Goal: Task Accomplishment & Management: Use online tool/utility

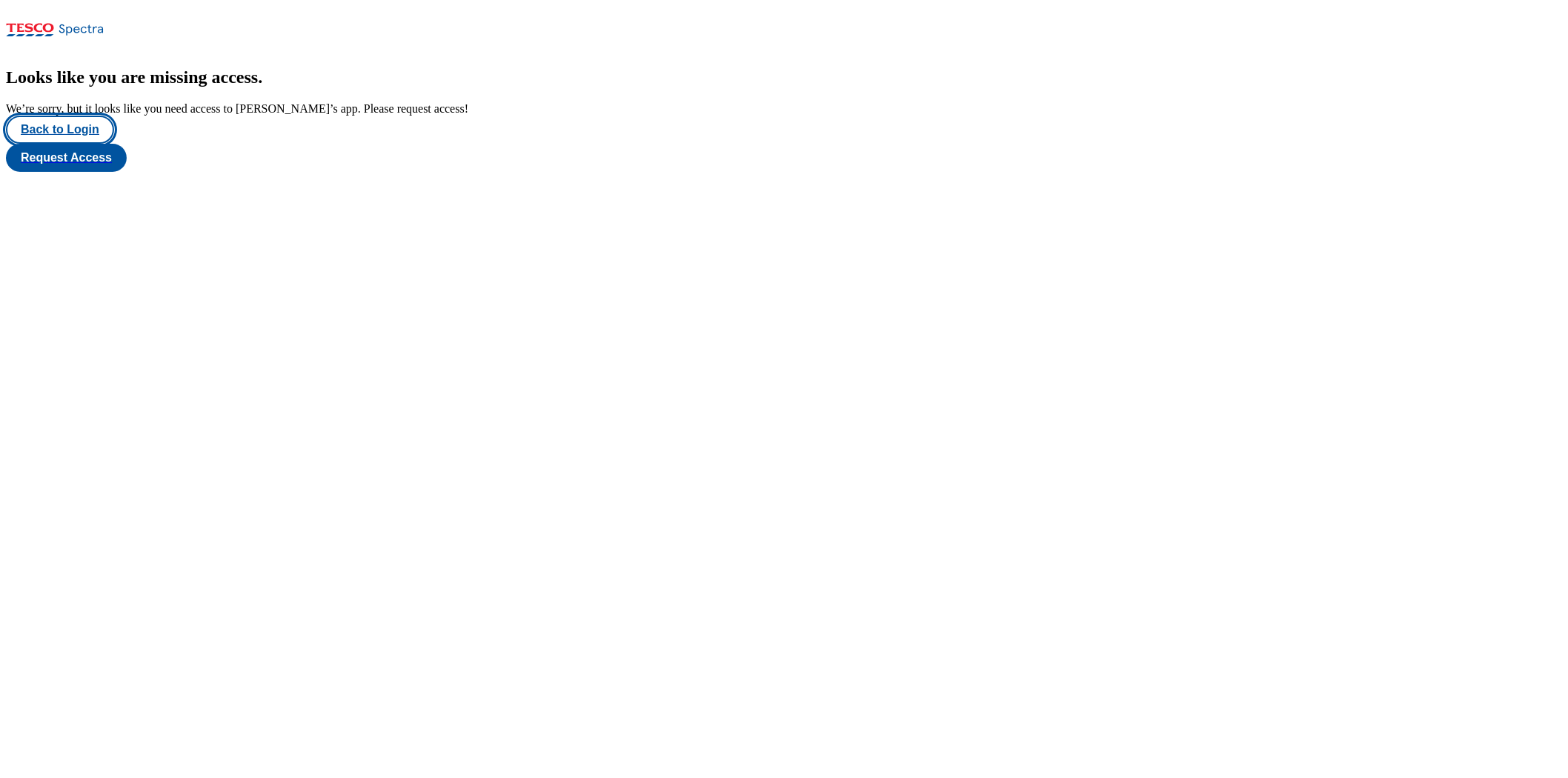
click at [93, 144] on button "Back to Login" at bounding box center [59, 130] width 108 height 28
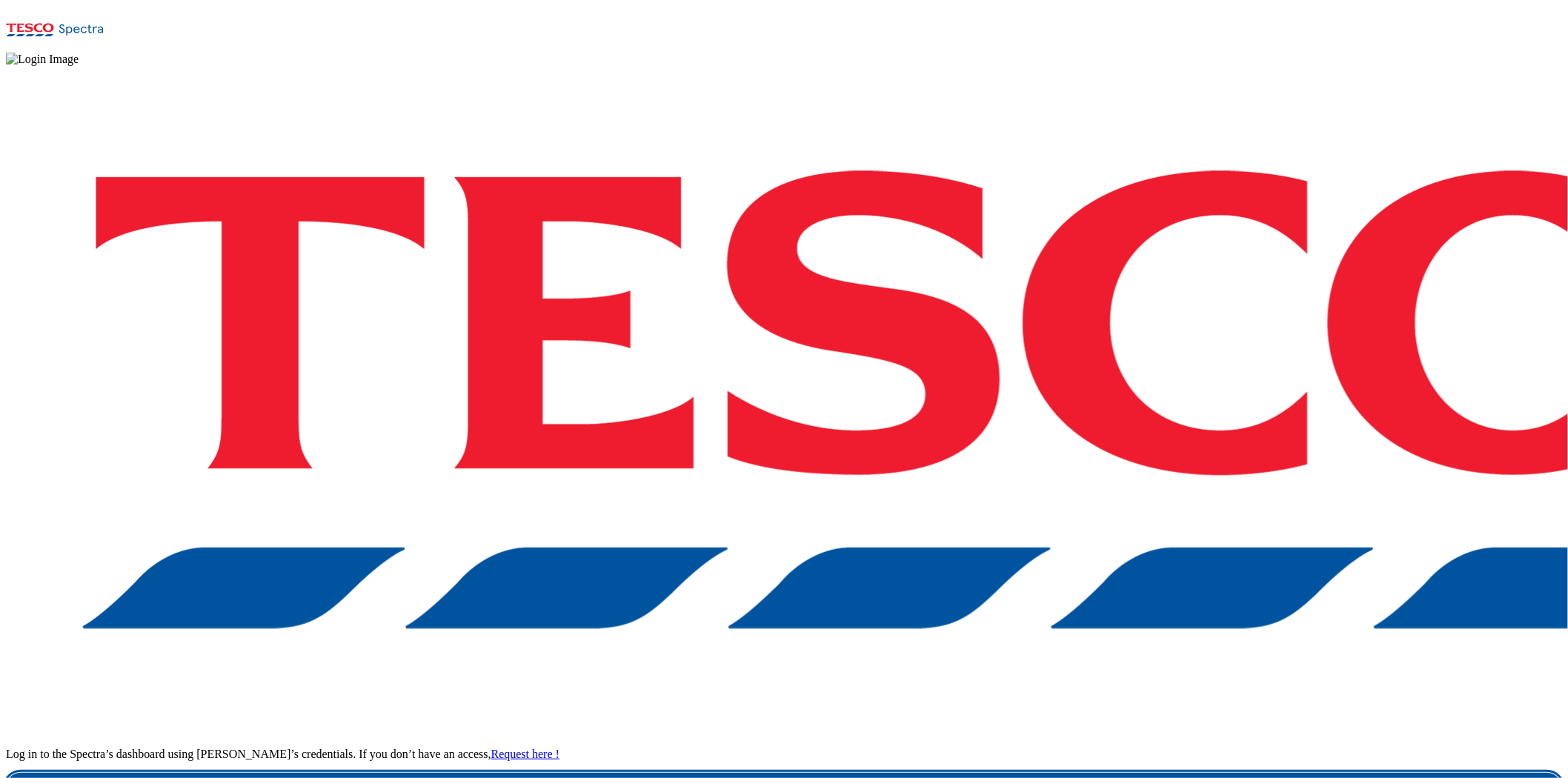
click at [1166, 674] on link "Login" at bounding box center [783, 787] width 1556 height 29
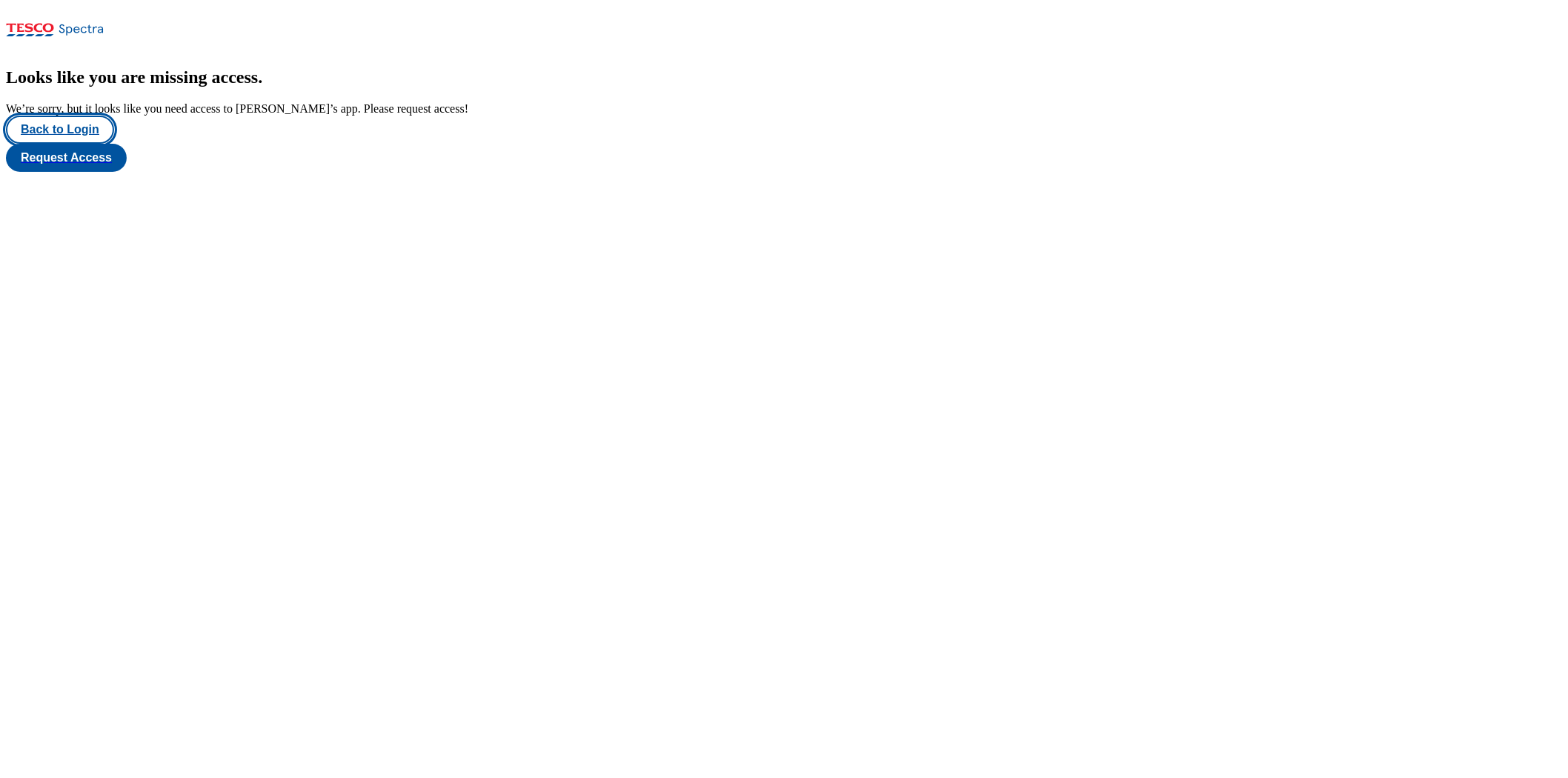
click at [75, 144] on button "Back to Login" at bounding box center [59, 130] width 108 height 28
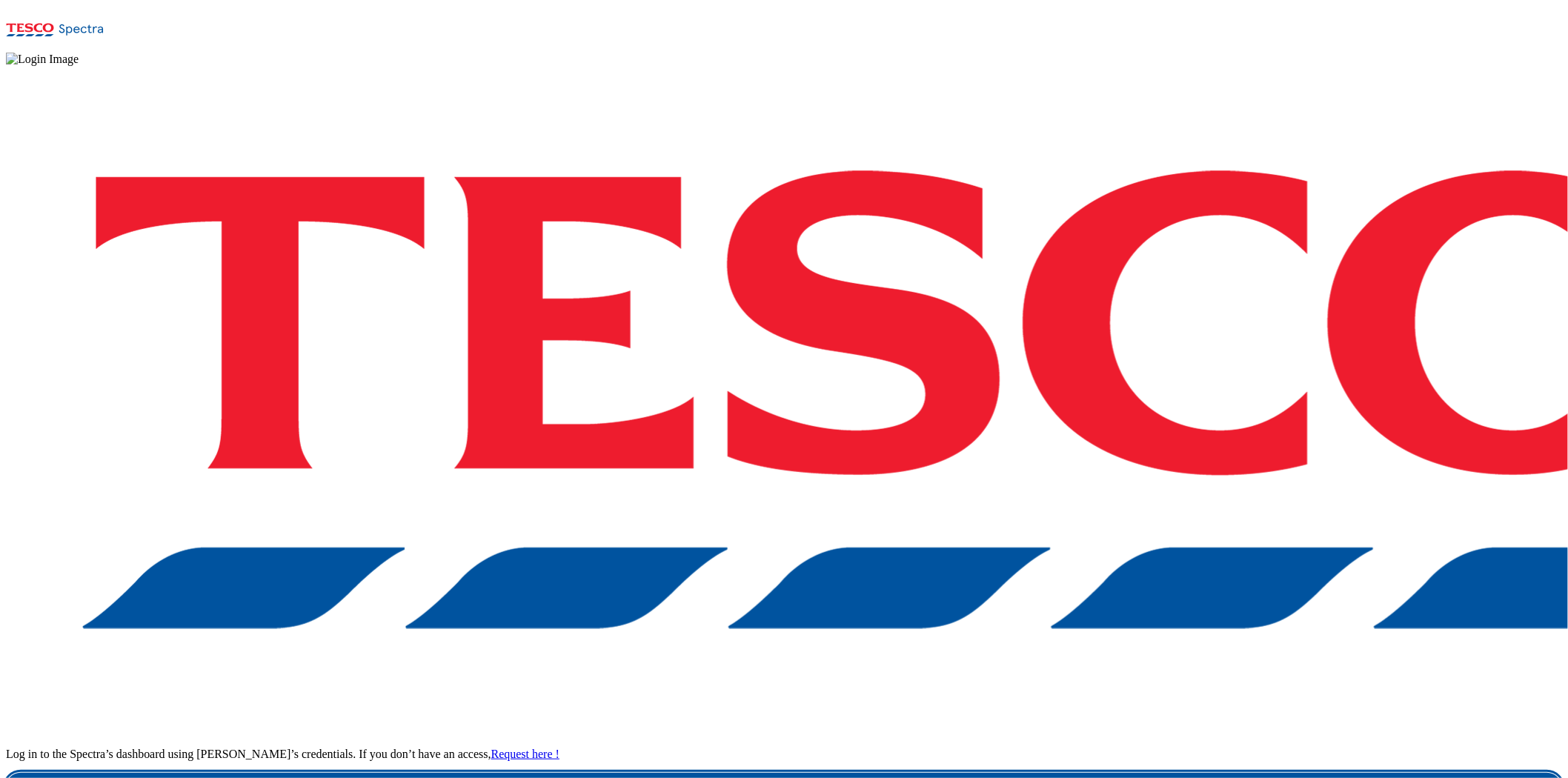
click at [1150, 772] on link "Login" at bounding box center [783, 787] width 1556 height 29
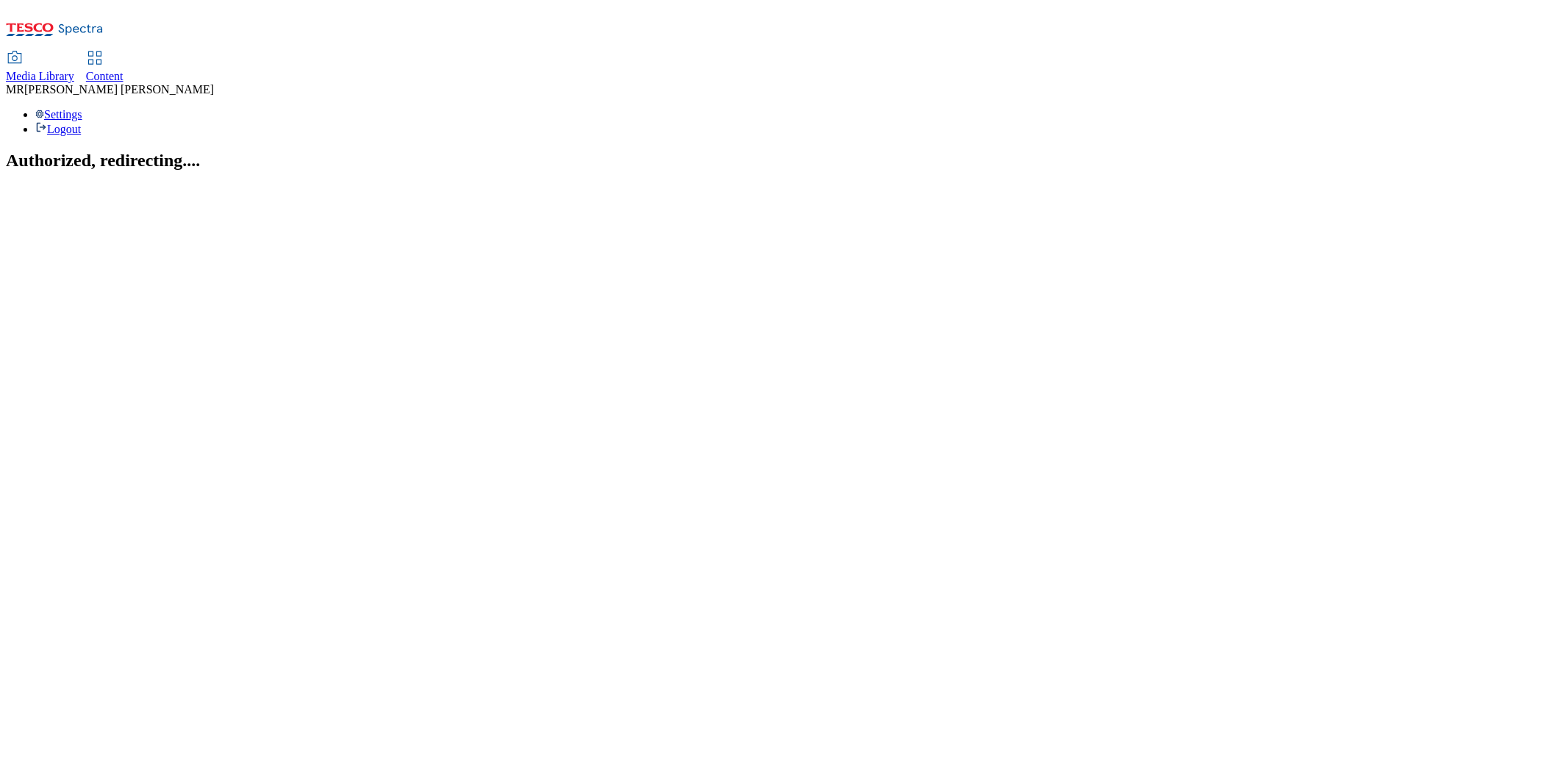
click at [123, 70] on span "Content" at bounding box center [105, 76] width 38 height 13
select select "ghs-[GEOGRAPHIC_DATA]"
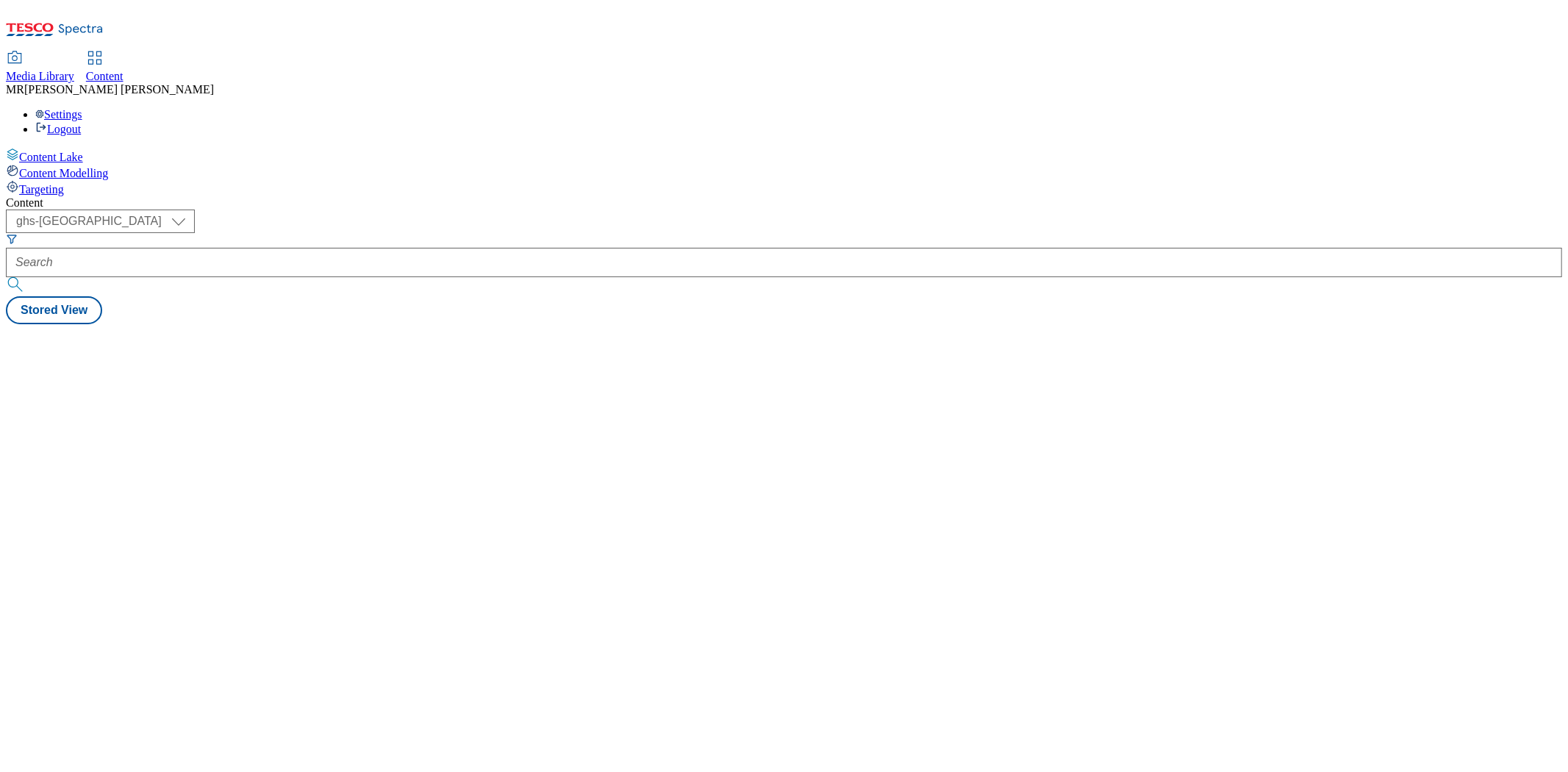
click at [304, 233] on form at bounding box center [783, 264] width 1556 height 64
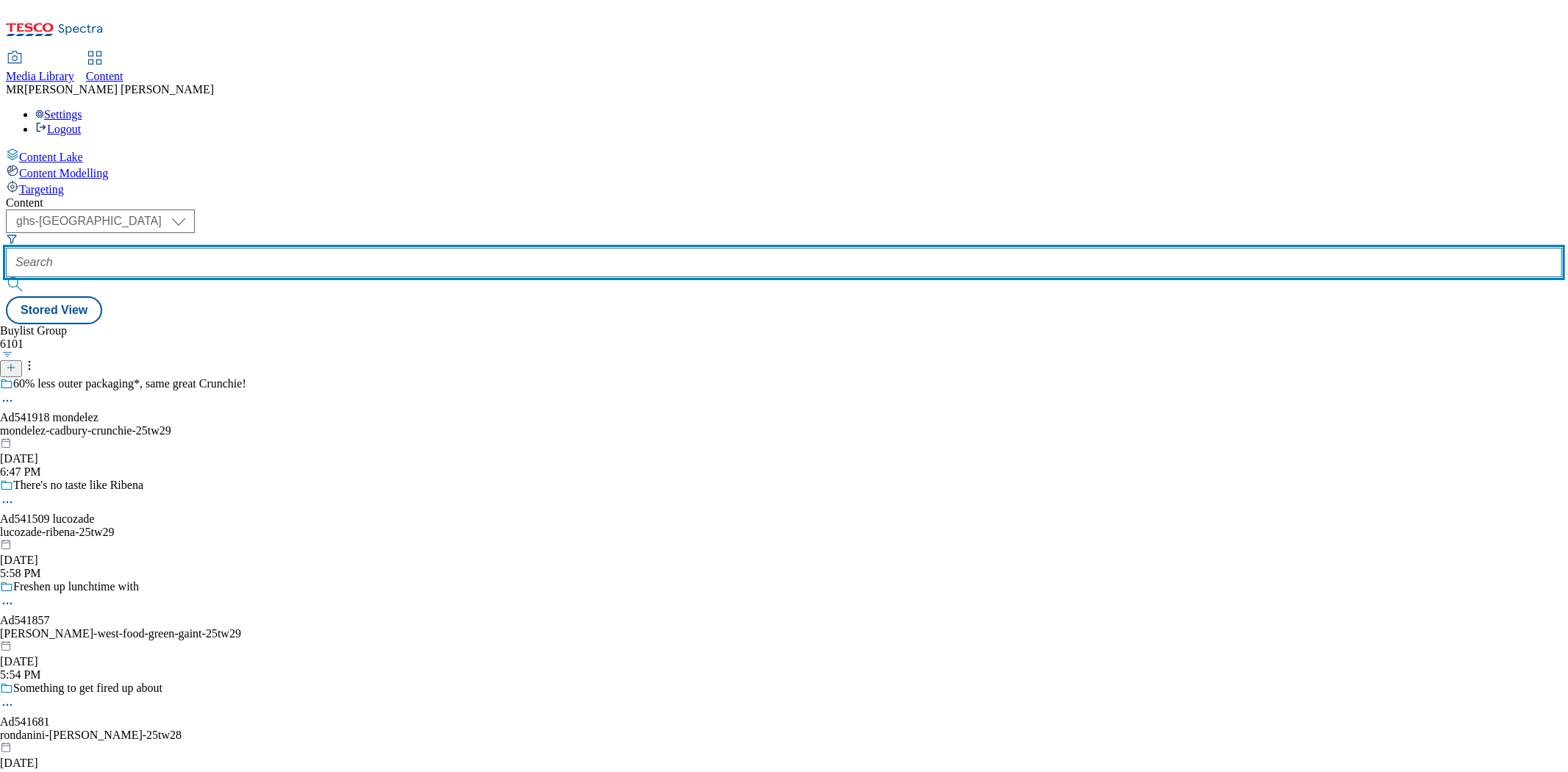
click at [322, 248] on input "text" at bounding box center [783, 262] width 1556 height 29
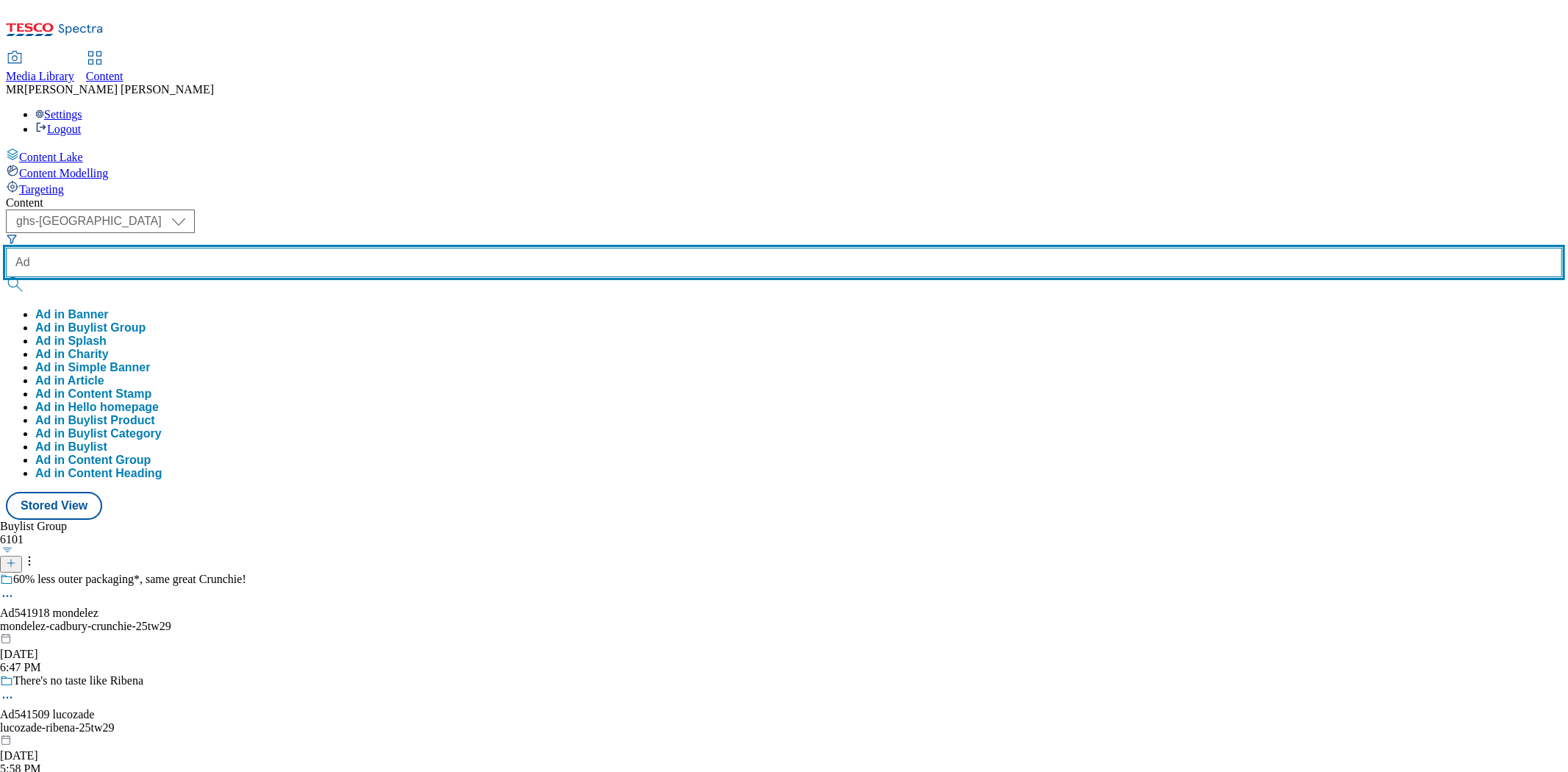
paste input "542061"
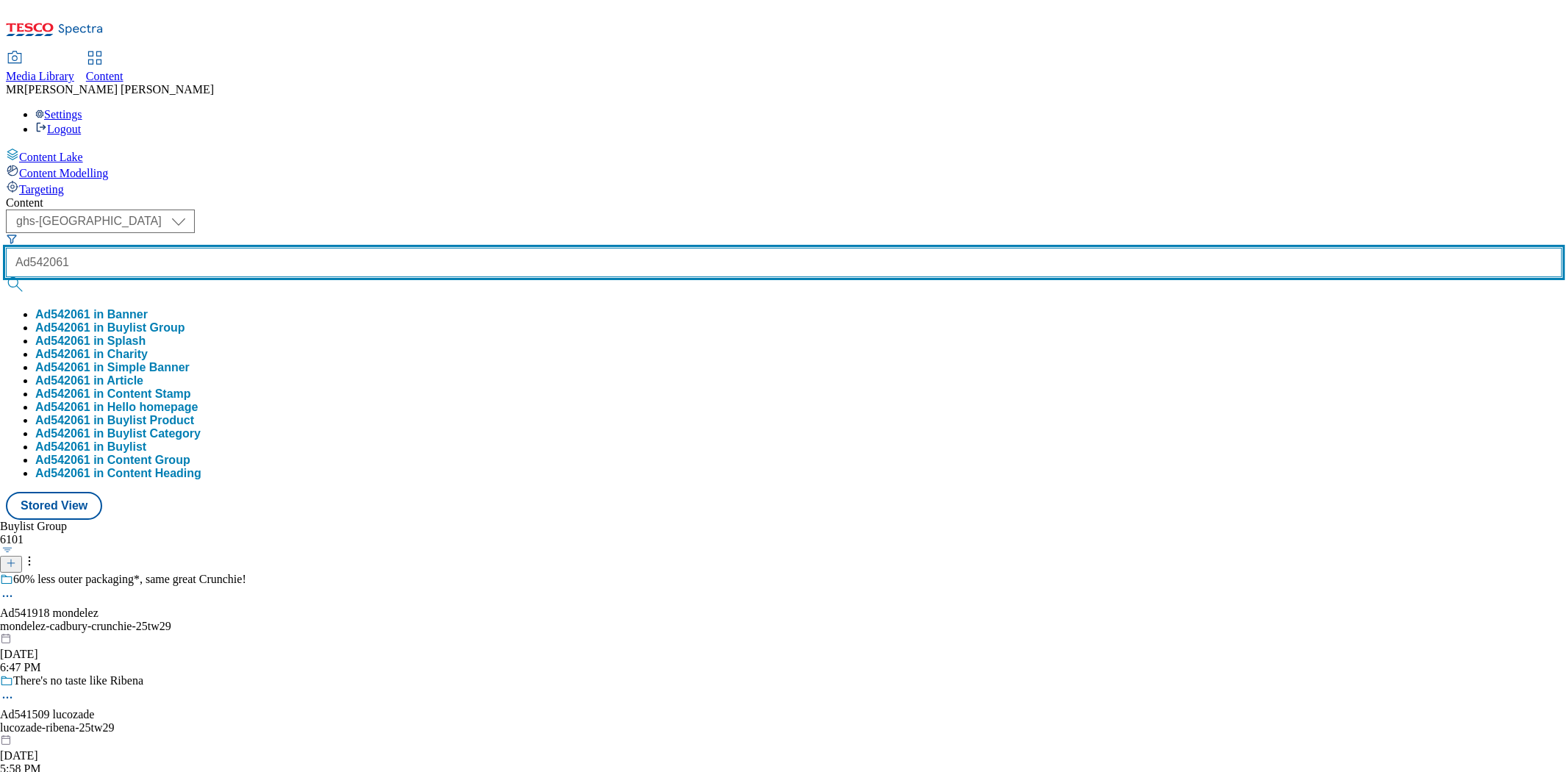
type input "Ad542061"
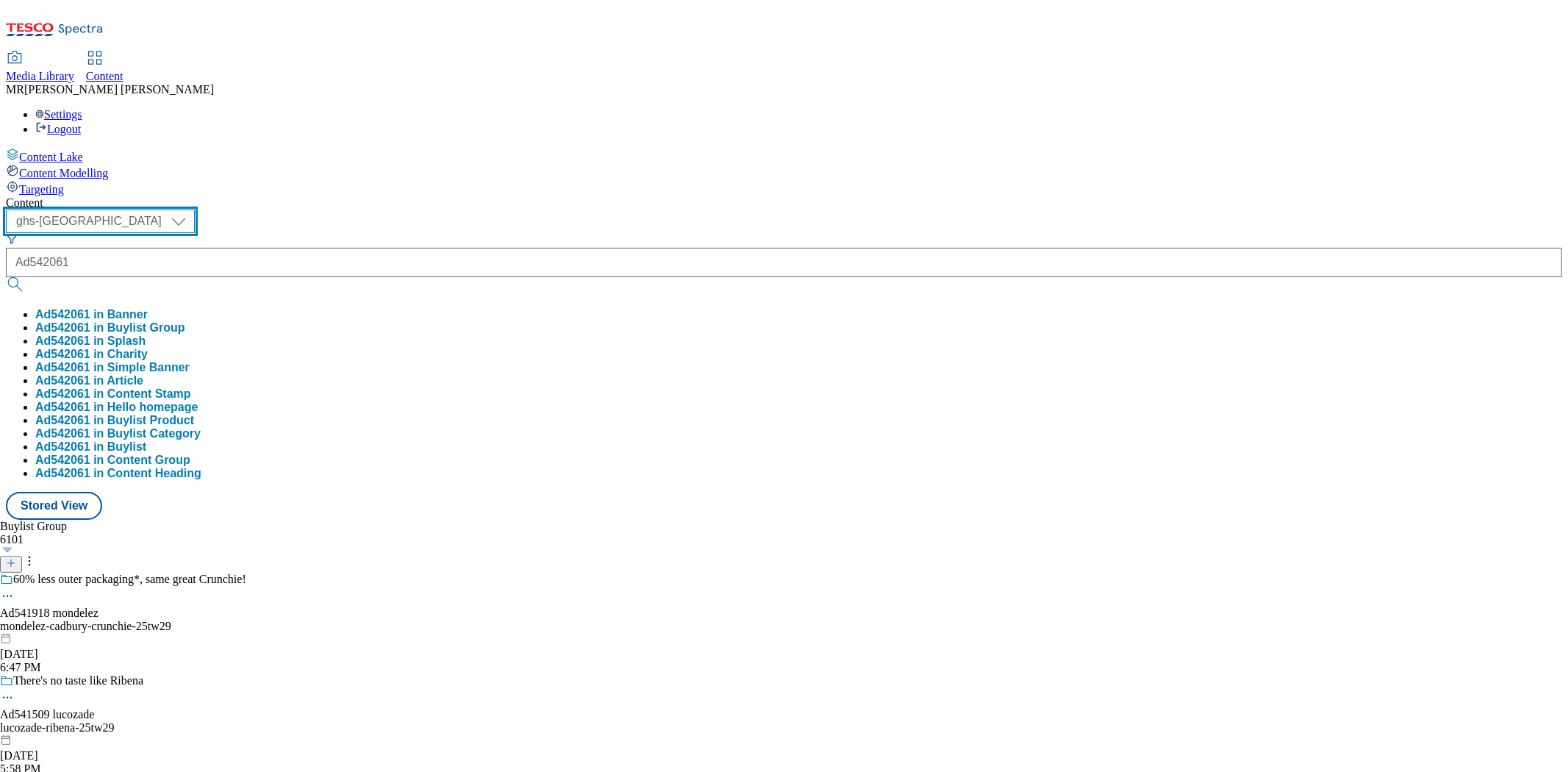
click at [195, 209] on select "ghs-roi ghs-[GEOGRAPHIC_DATA]" at bounding box center [100, 221] width 189 height 24
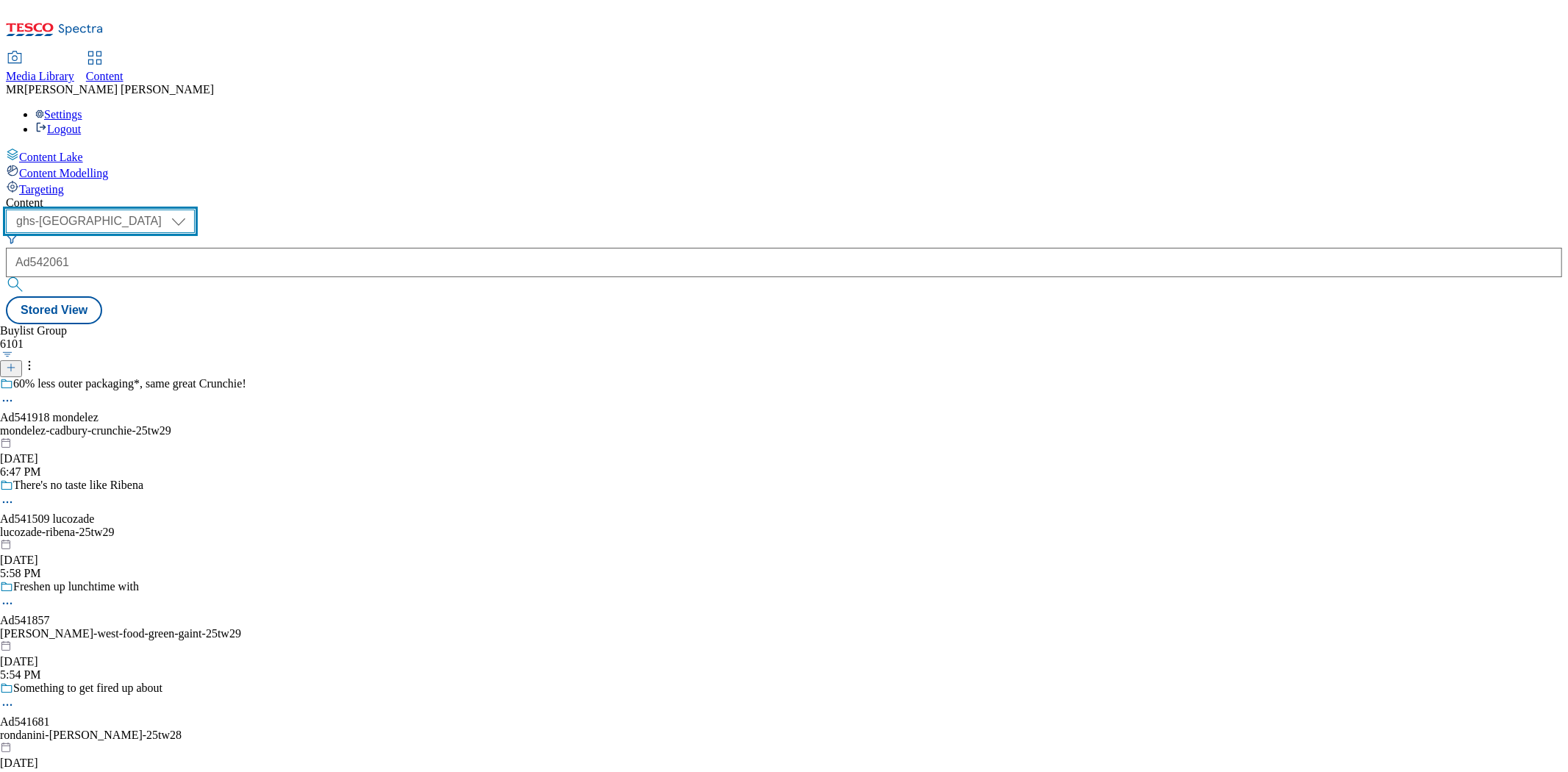
select select "ghs-roi"
click at [191, 209] on select "ghs-roi ghs-[GEOGRAPHIC_DATA]" at bounding box center [100, 221] width 189 height 24
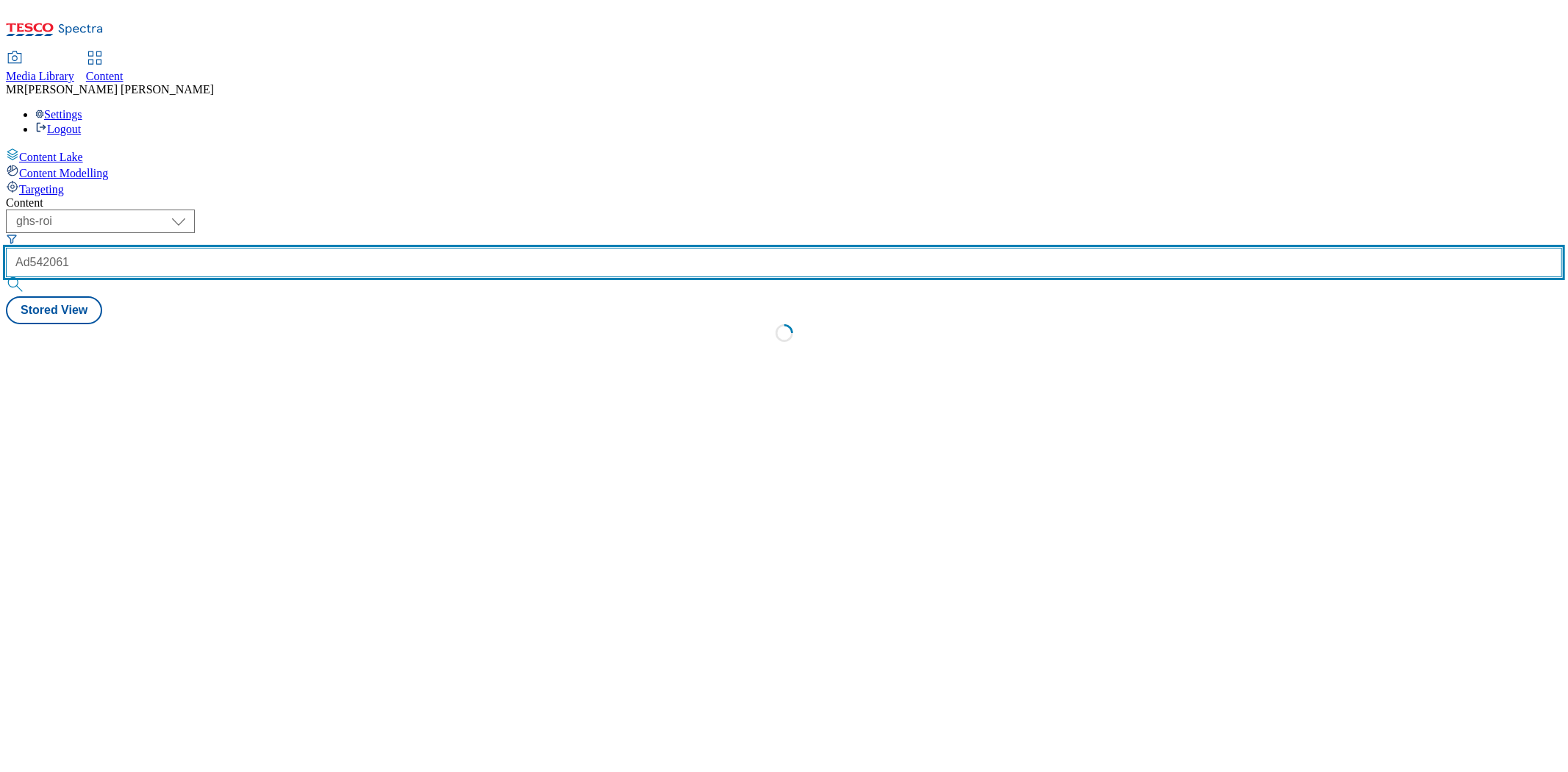
click at [377, 248] on input "Ad542061" at bounding box center [783, 262] width 1556 height 29
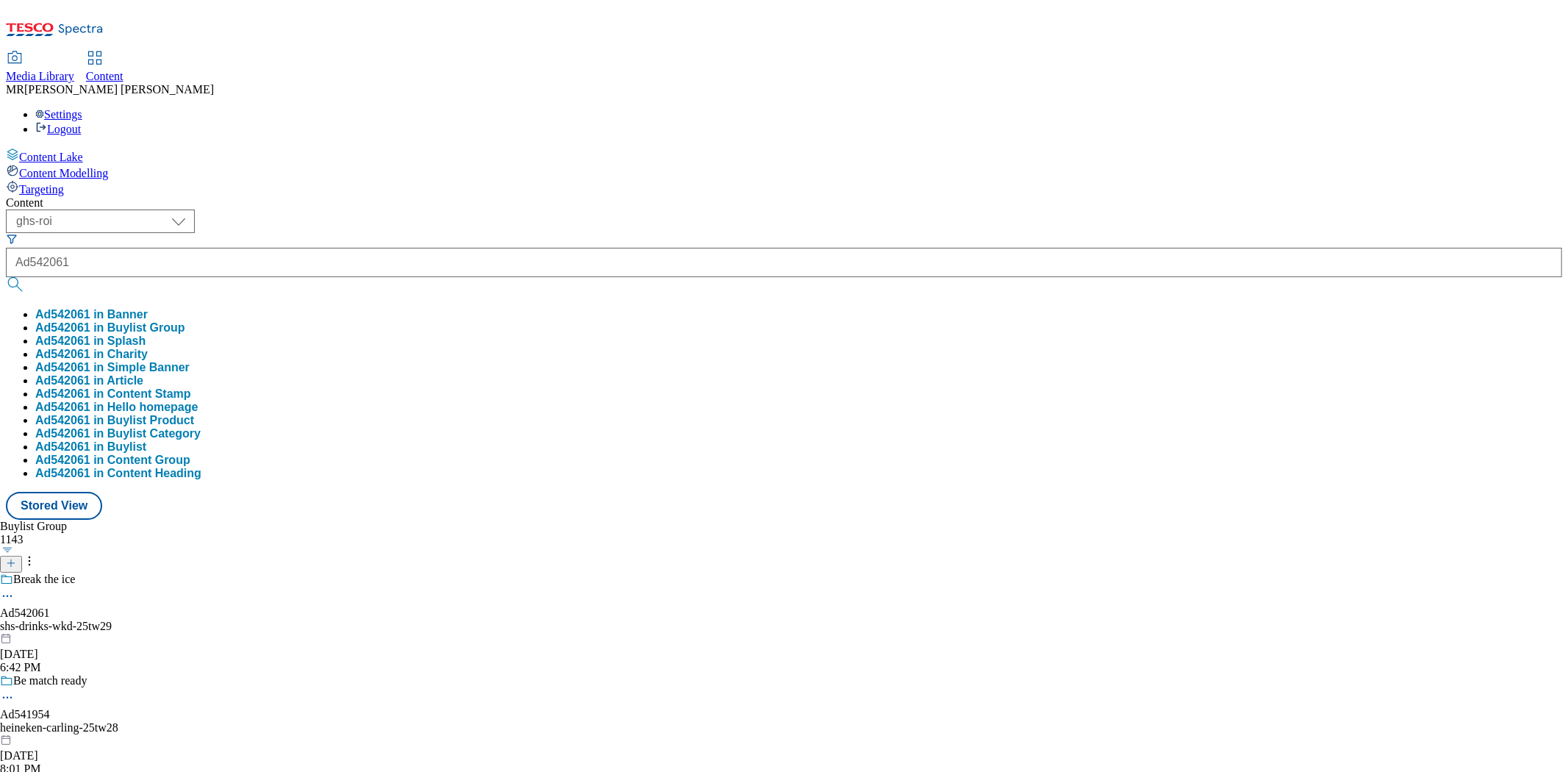
click at [185, 321] on button "Ad542061 in Buylist Group" at bounding box center [110, 327] width 150 height 13
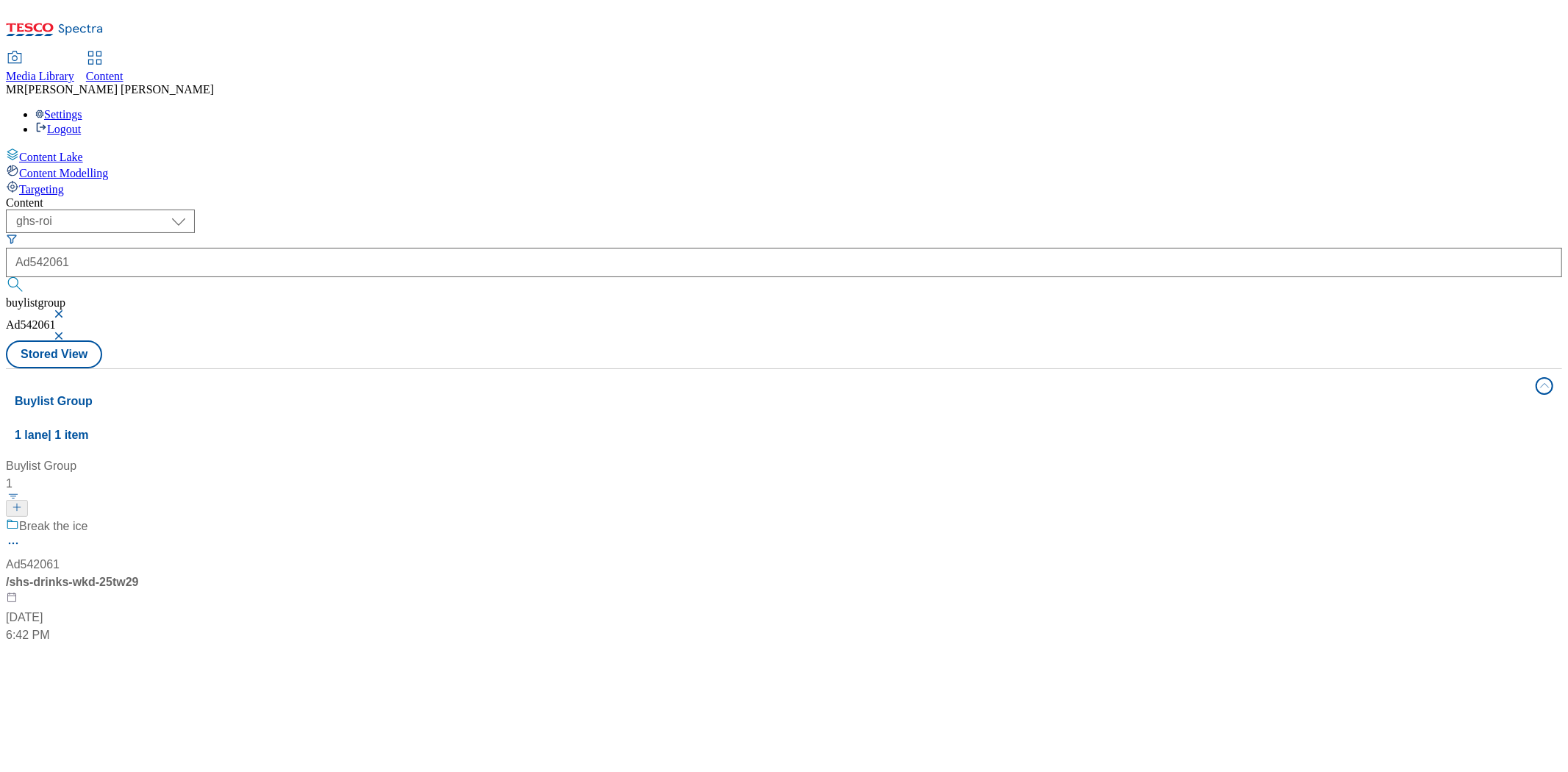
click at [60, 555] on div "Ad542061" at bounding box center [32, 564] width 53 height 17
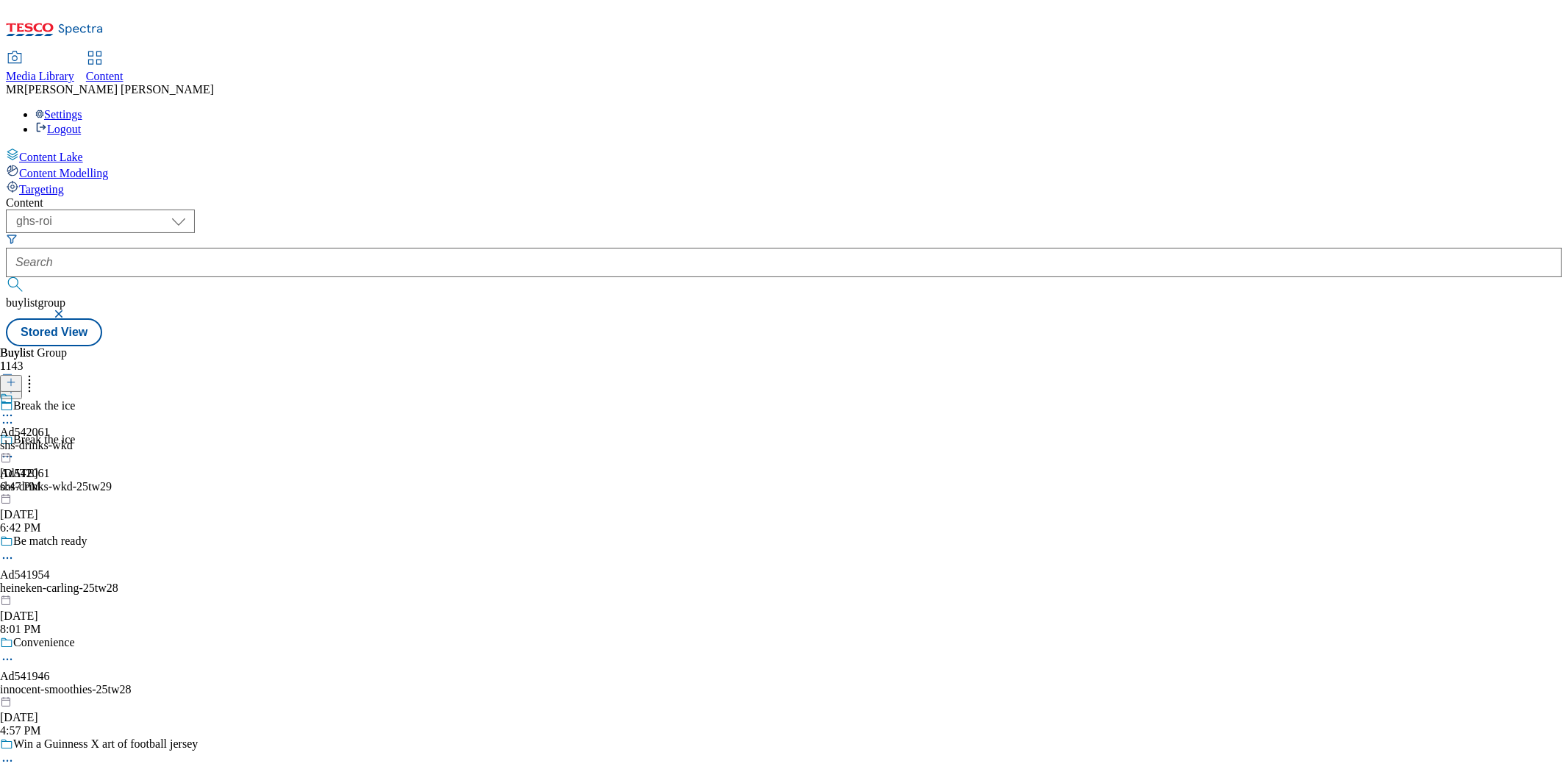
click at [73, 439] on div "shs-drinks-wkd" at bounding box center [36, 445] width 73 height 13
click at [15, 442] on icon at bounding box center [7, 449] width 15 height 15
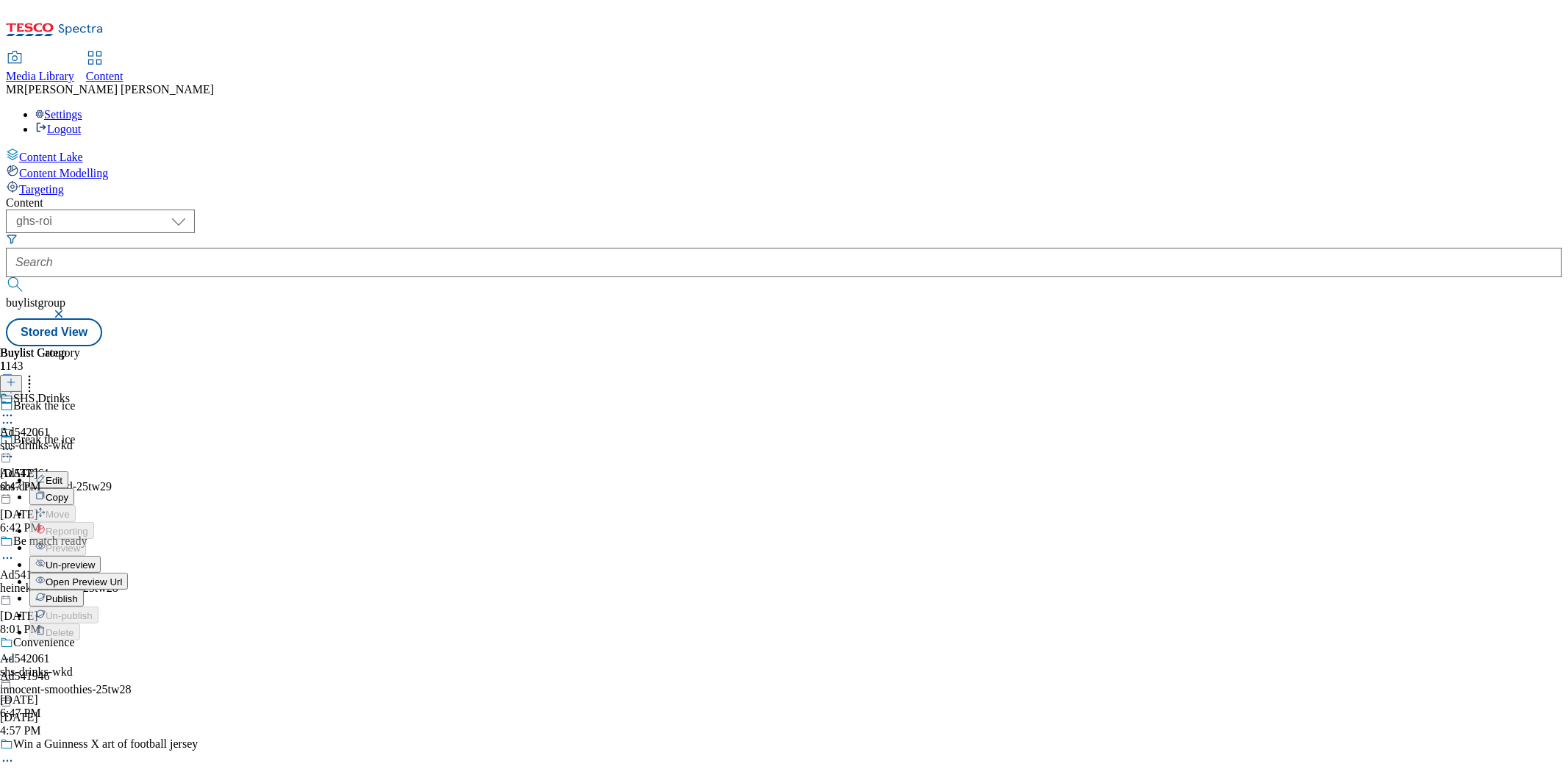
click at [128, 573] on li "Open Preview Url" at bounding box center [78, 581] width 99 height 17
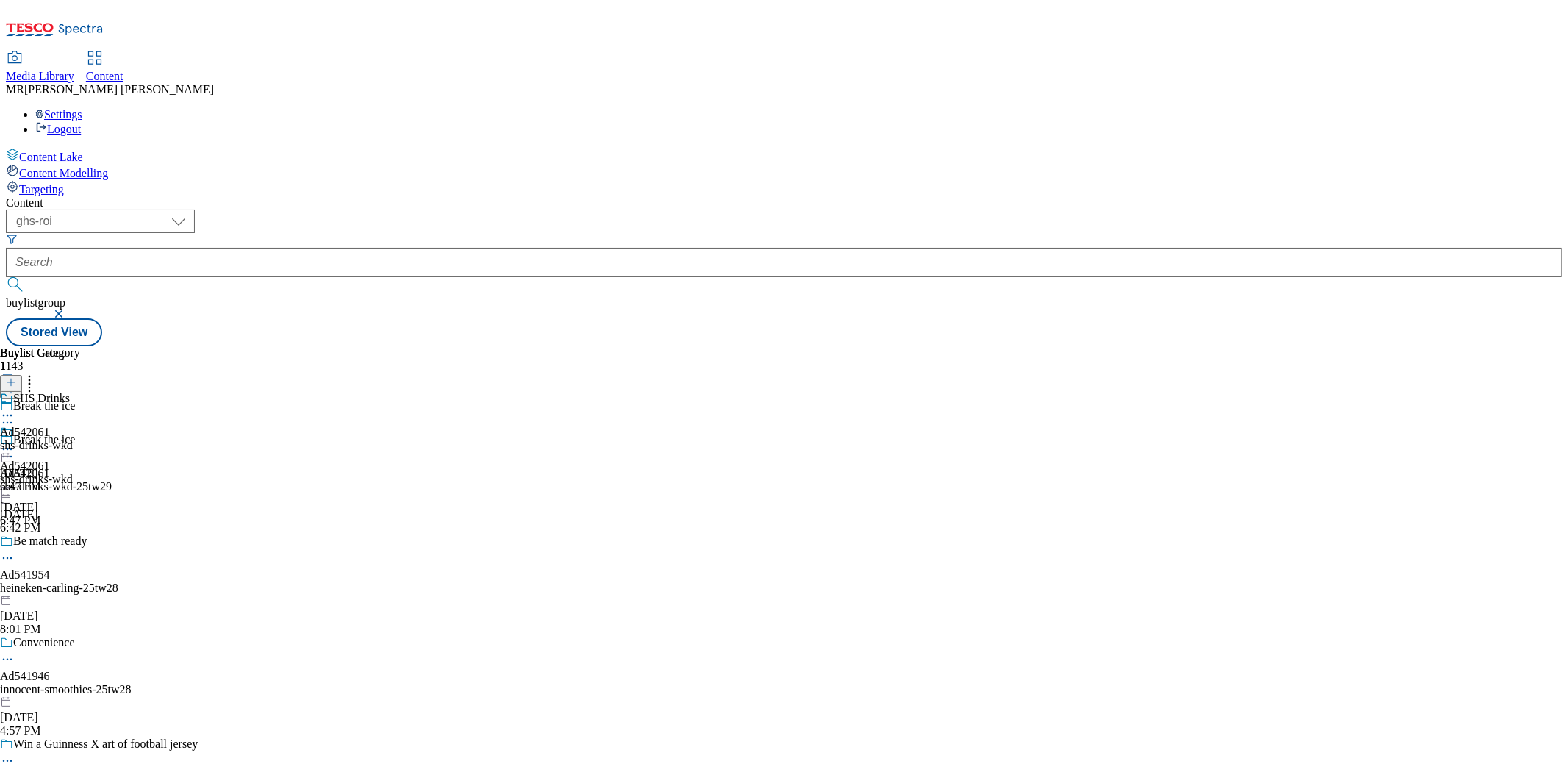
click at [15, 442] on icon at bounding box center [7, 449] width 15 height 15
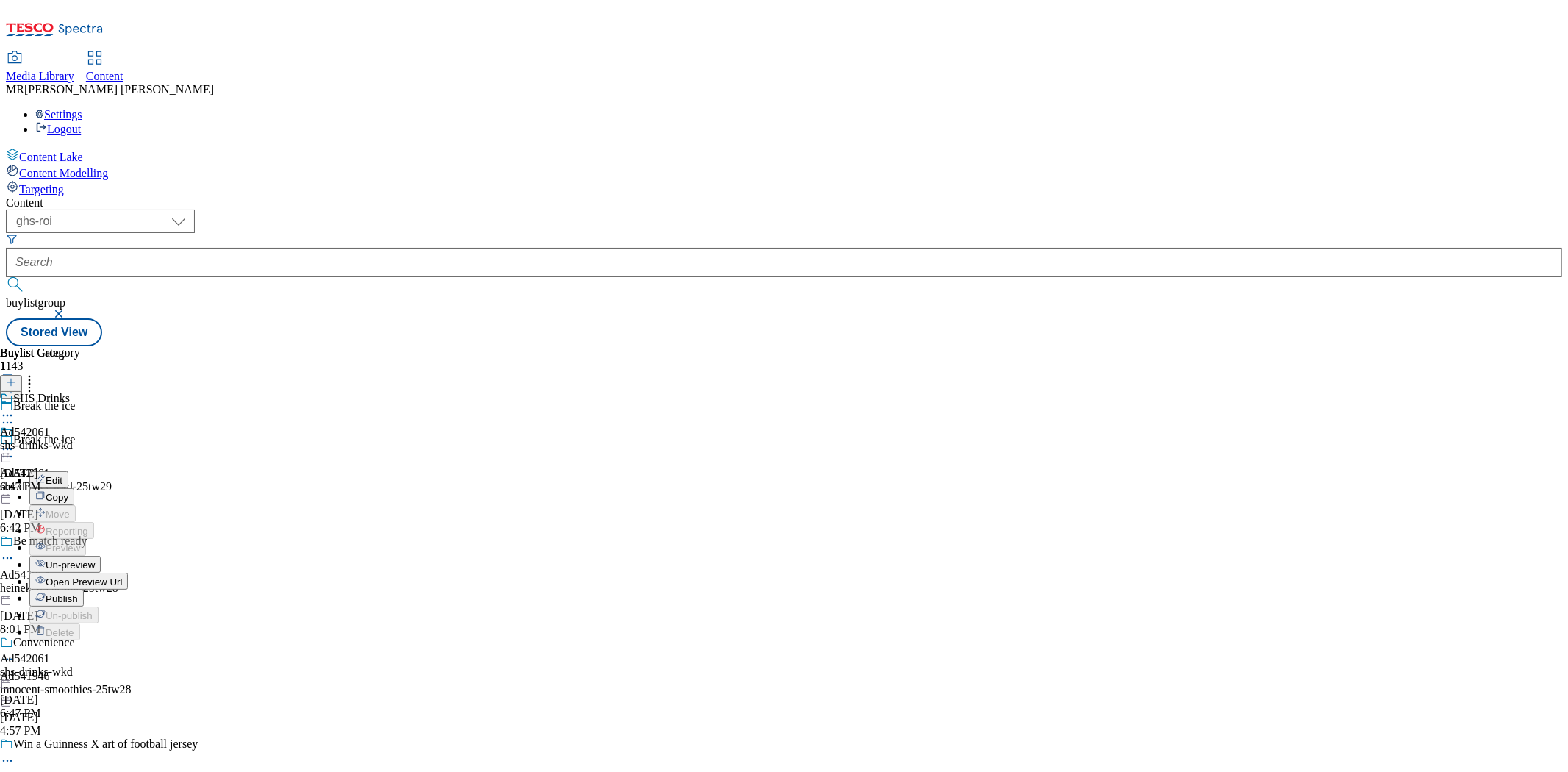
click at [122, 576] on span "Open Preview Url" at bounding box center [83, 581] width 76 height 11
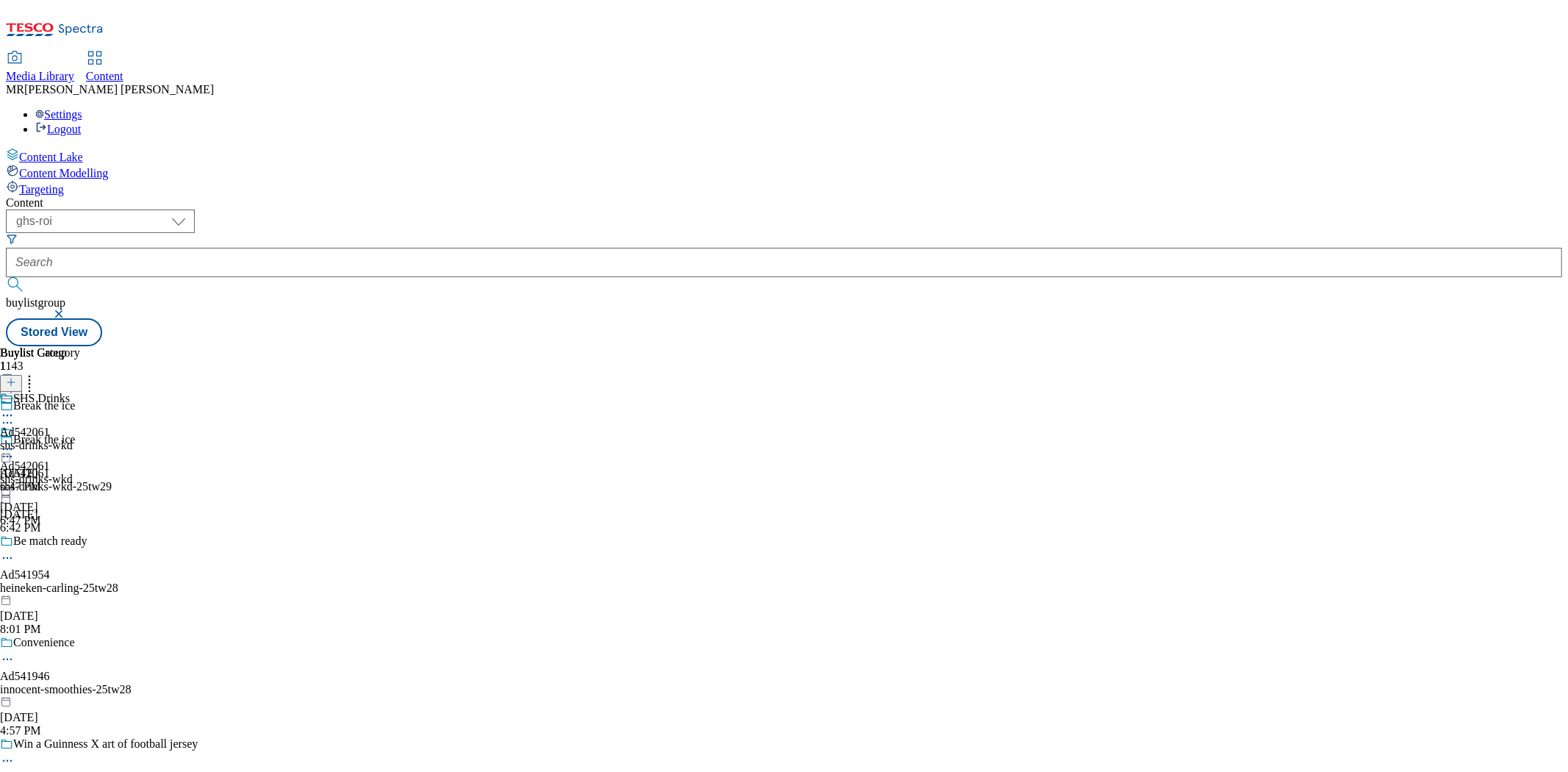
click at [15, 442] on icon at bounding box center [7, 449] width 15 height 15
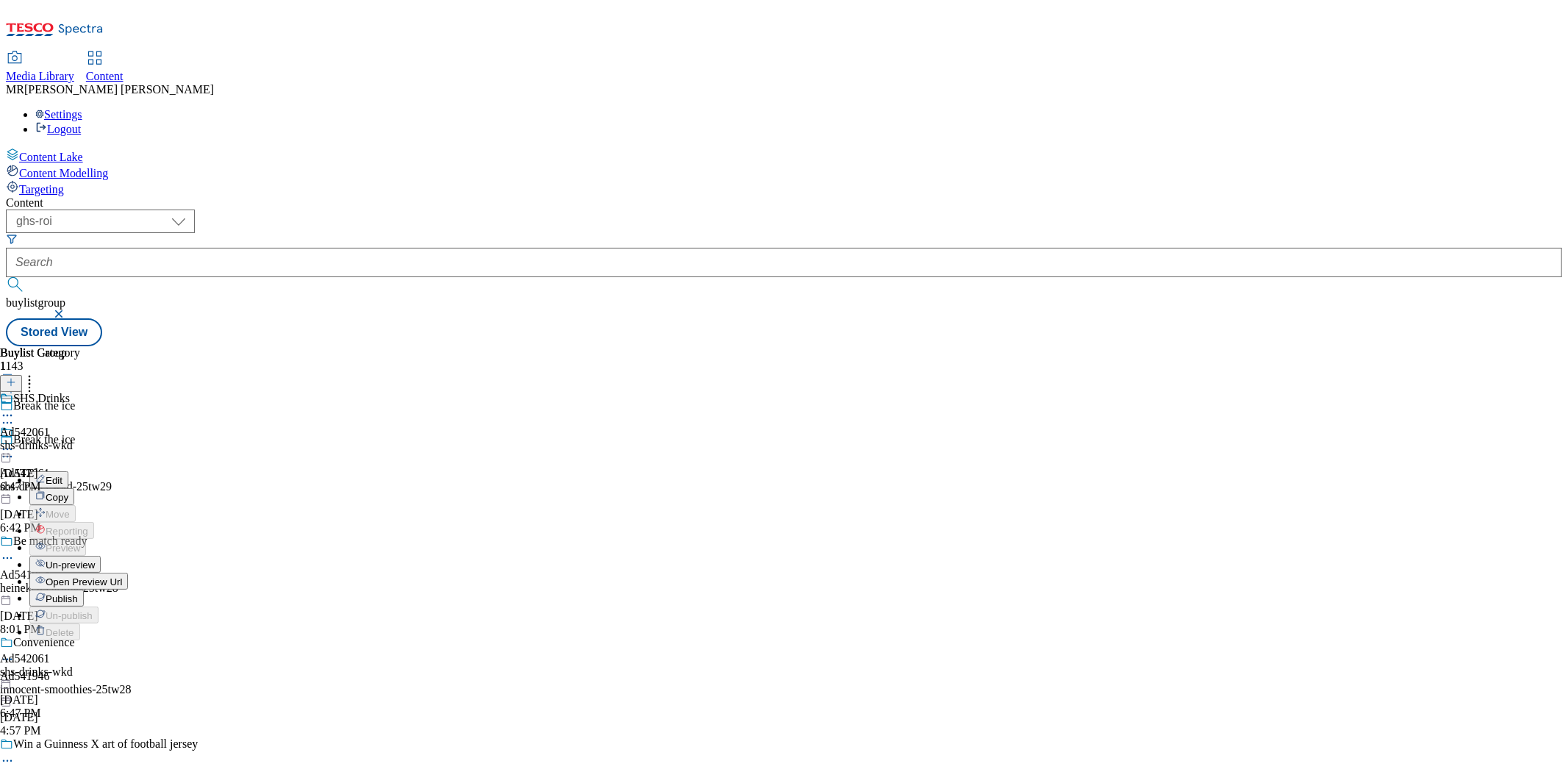
click at [84, 589] on button "Publish" at bounding box center [56, 598] width 54 height 17
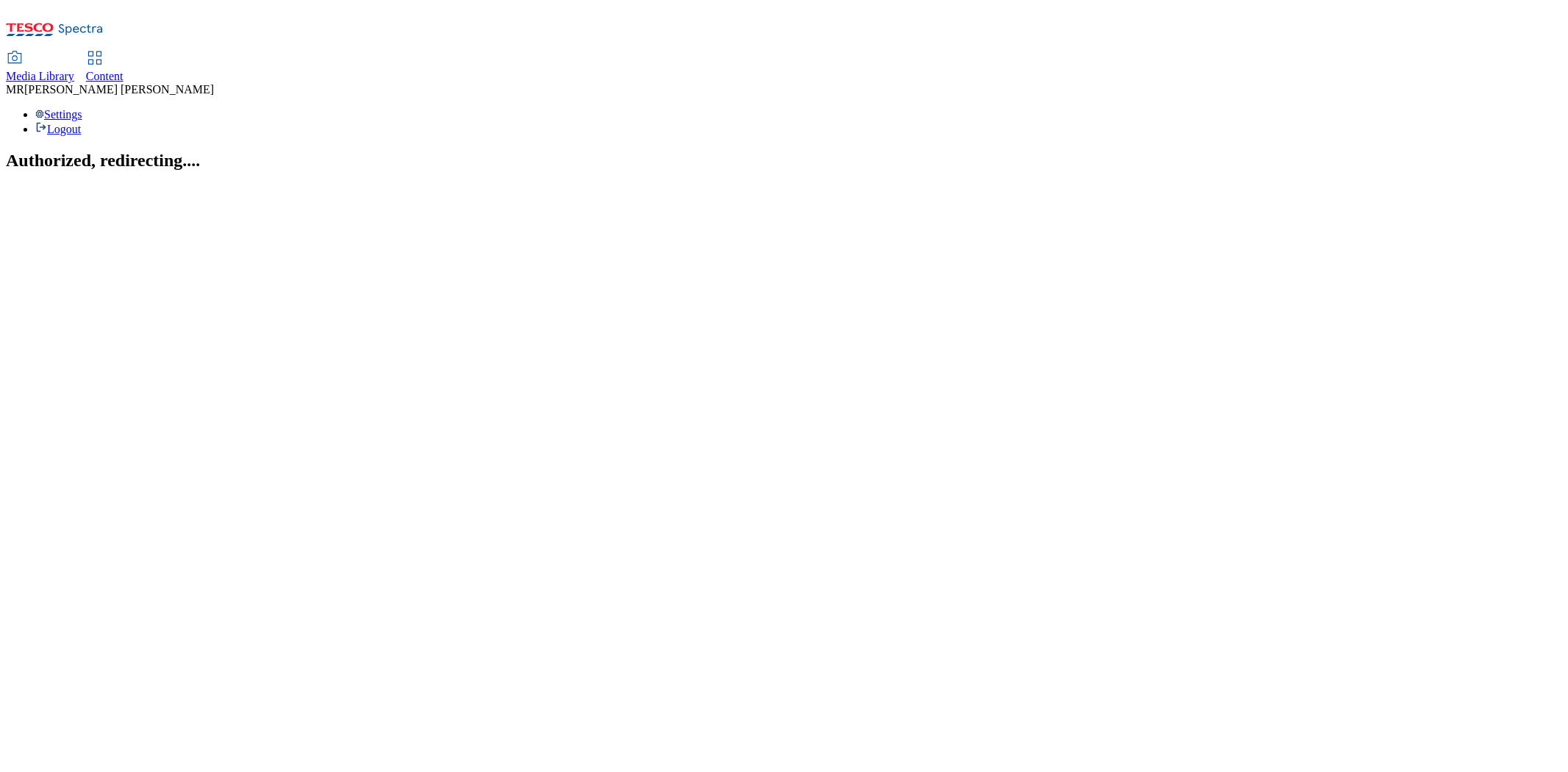
click at [386, 53] on div "Media Library Content" at bounding box center [783, 67] width 1556 height 31
click at [123, 70] on span "Content" at bounding box center [105, 76] width 38 height 13
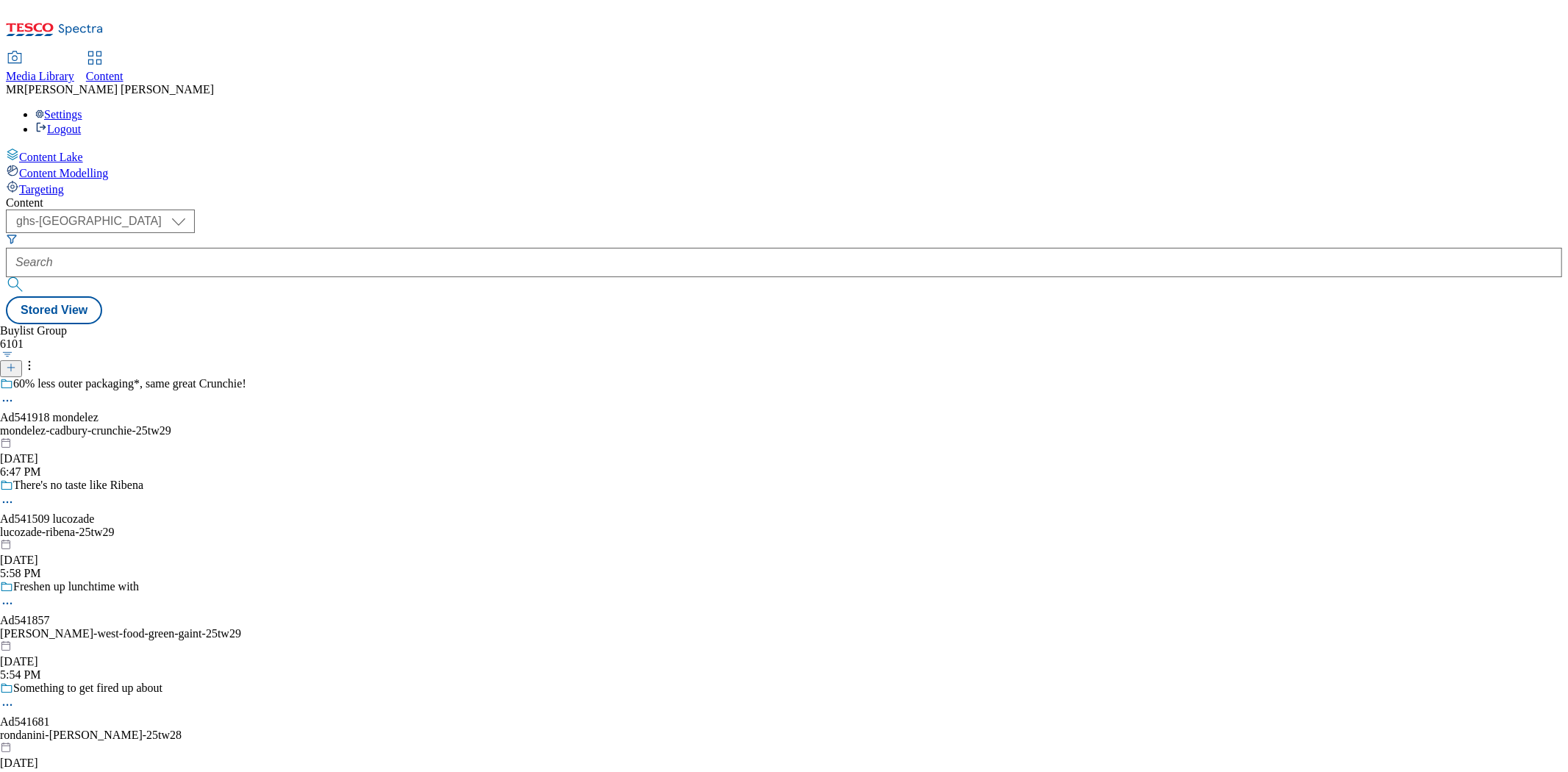
click at [246, 424] on div "mondelez-cadbury-crunchie-25tw29" at bounding box center [123, 430] width 246 height 13
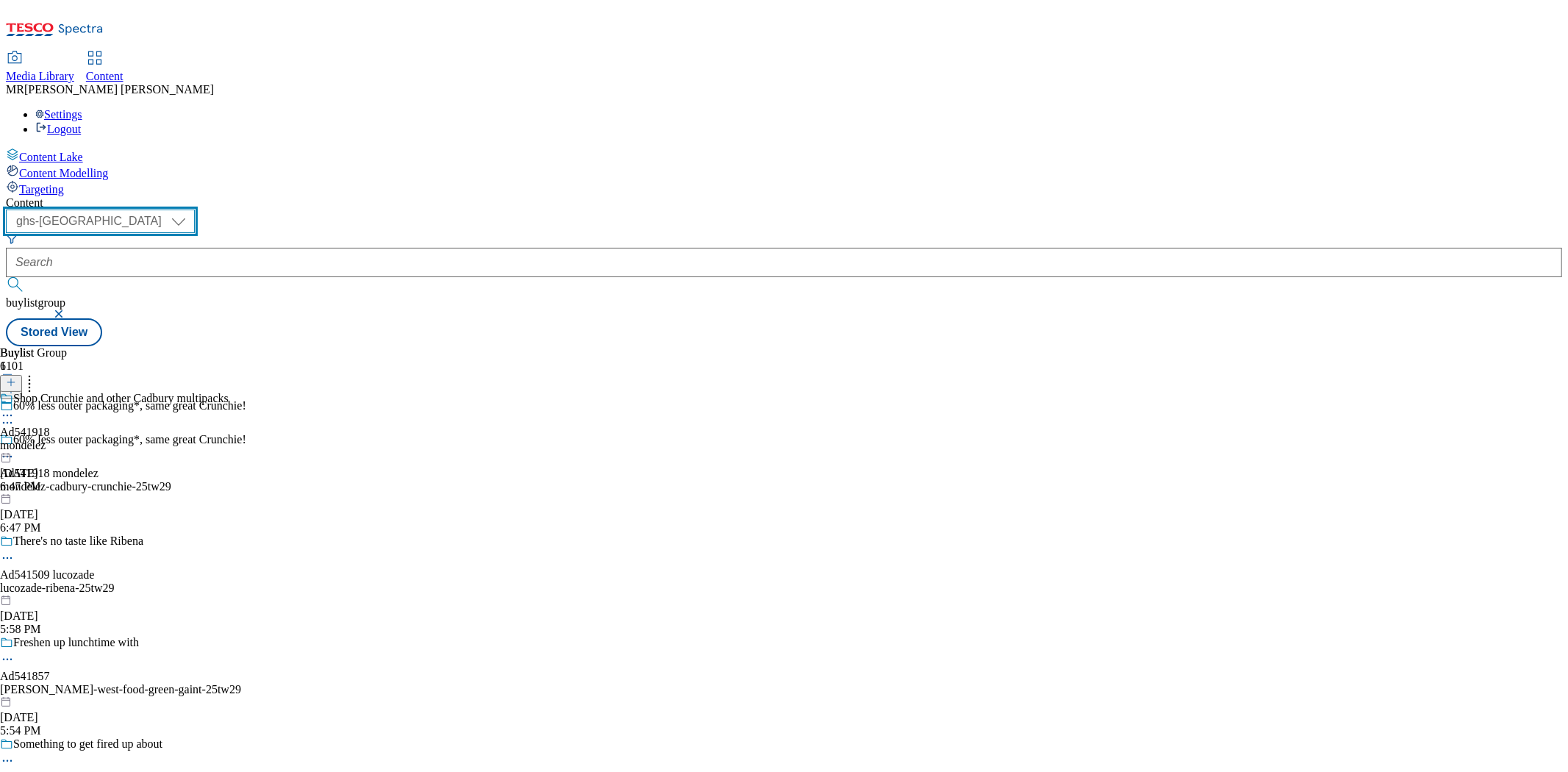
drag, startPoint x: 236, startPoint y: 114, endPoint x: 235, endPoint y: 125, distance: 11.0
click at [195, 209] on select "ghs-roi ghs-[GEOGRAPHIC_DATA]" at bounding box center [100, 221] width 189 height 24
select select "ghs-roi"
click at [191, 209] on select "ghs-roi ghs-[GEOGRAPHIC_DATA]" at bounding box center [100, 221] width 189 height 24
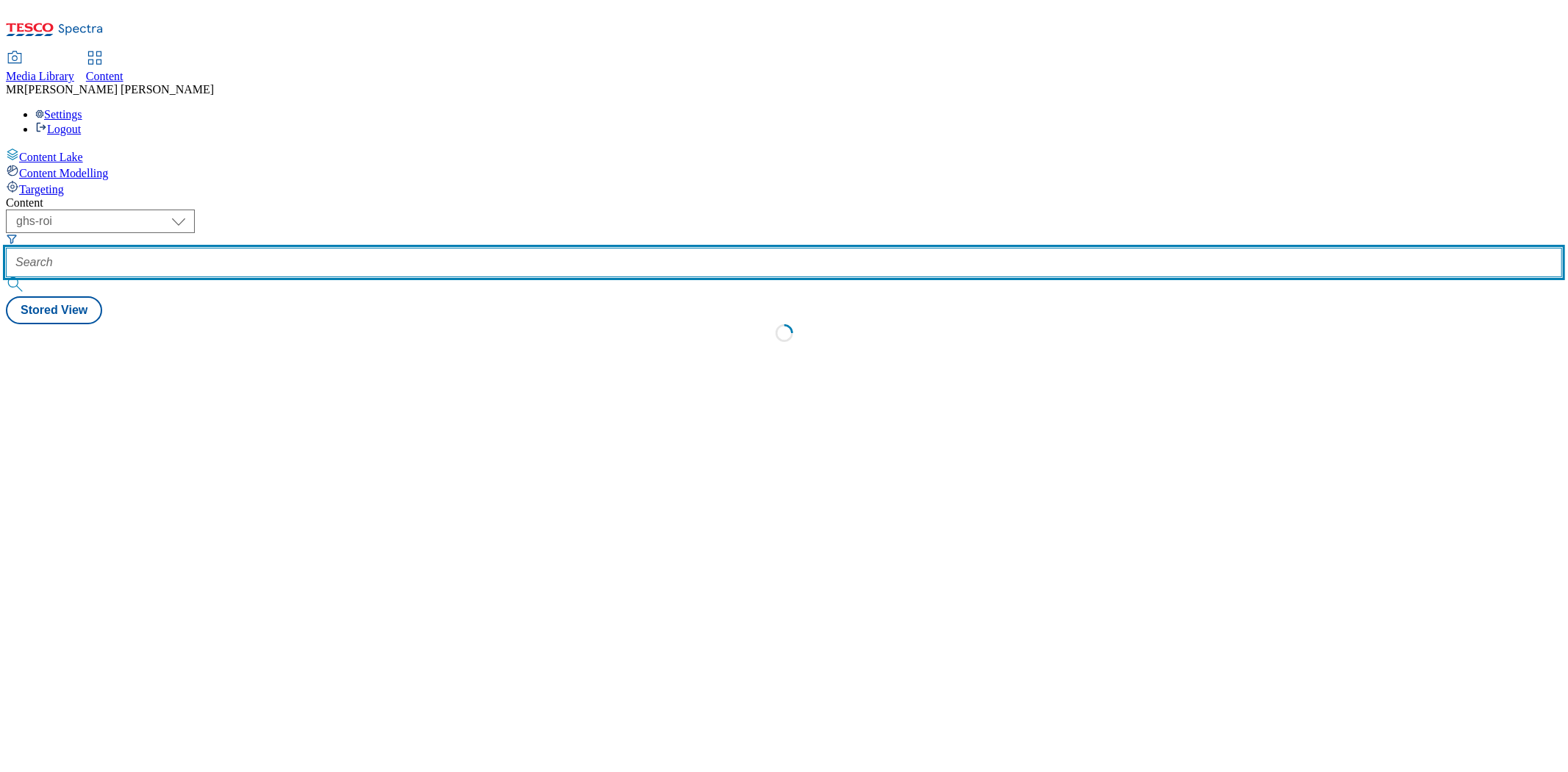
click at [322, 248] on input "text" at bounding box center [783, 262] width 1556 height 29
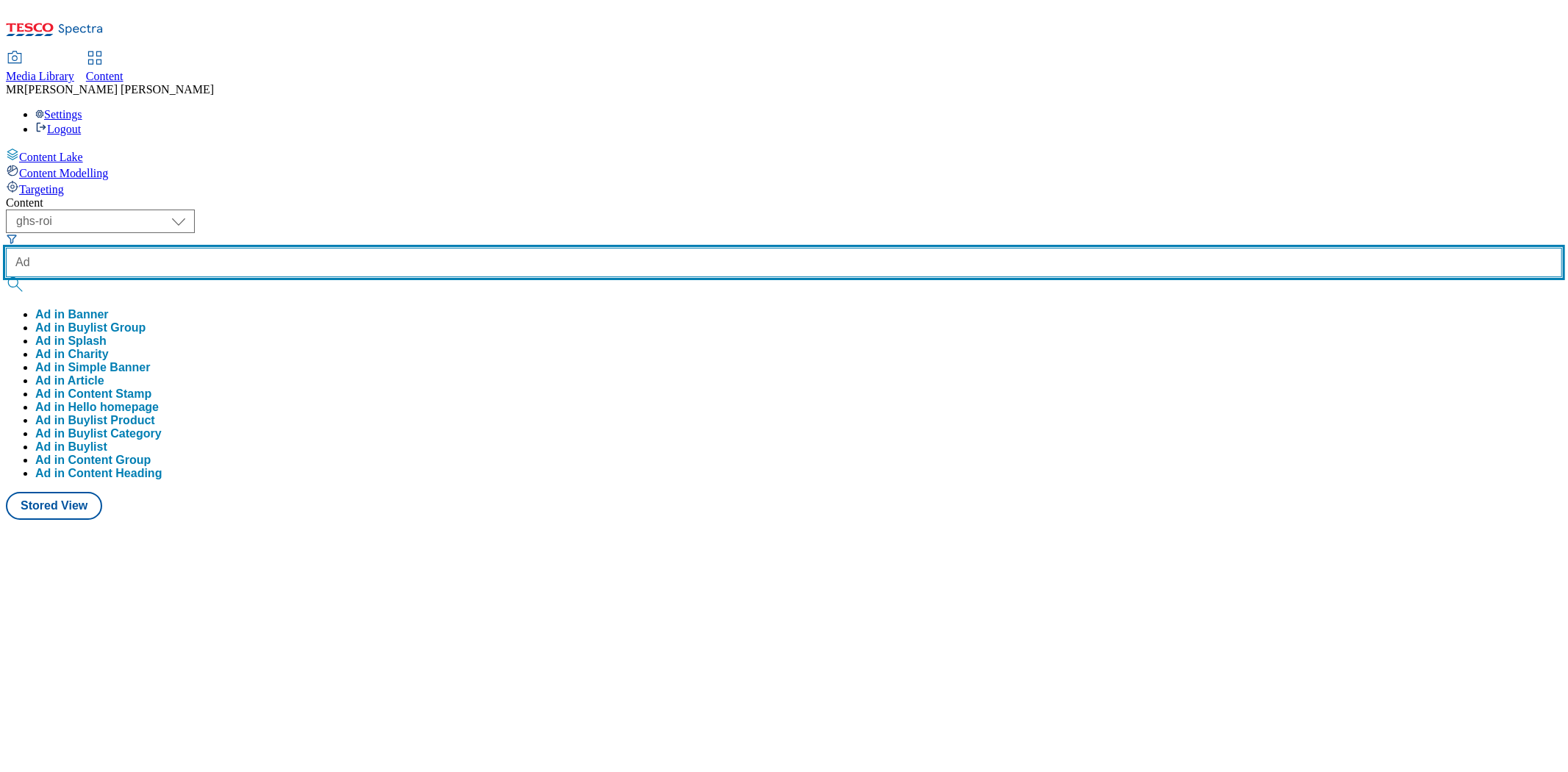
paste input "542061"
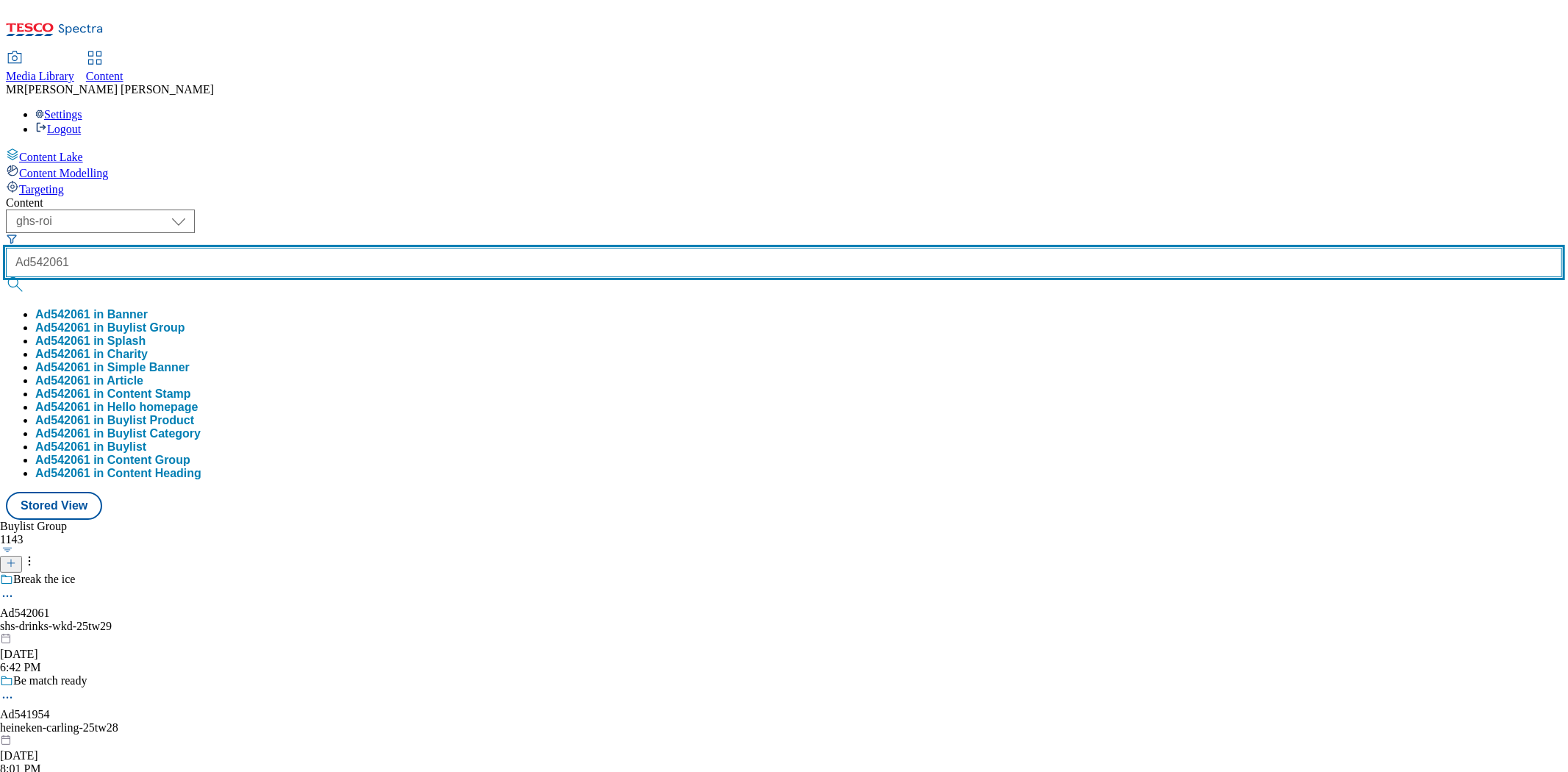
type input "Ad542061"
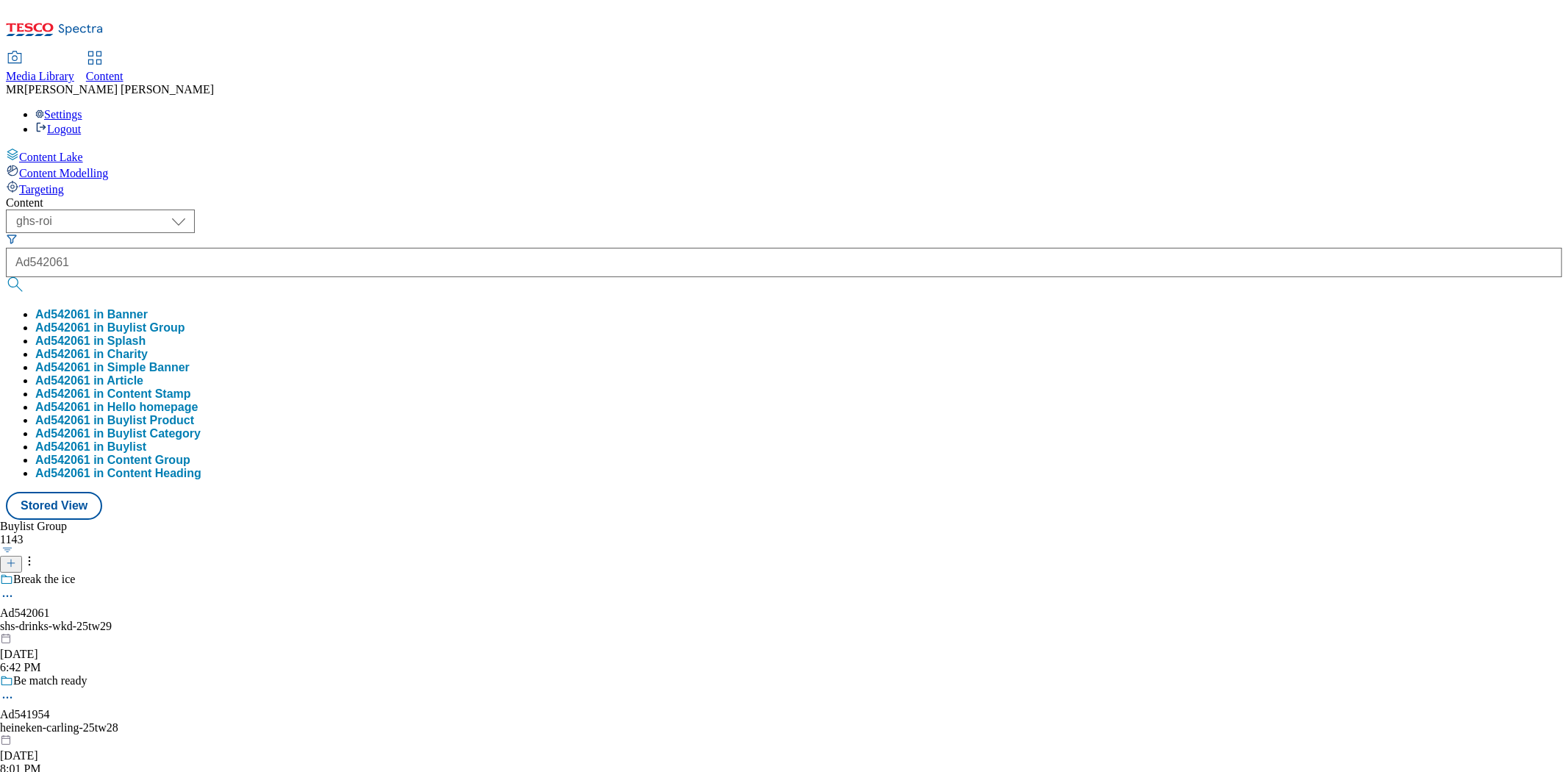
click at [185, 321] on button "Ad542061 in Buylist Group" at bounding box center [110, 327] width 150 height 13
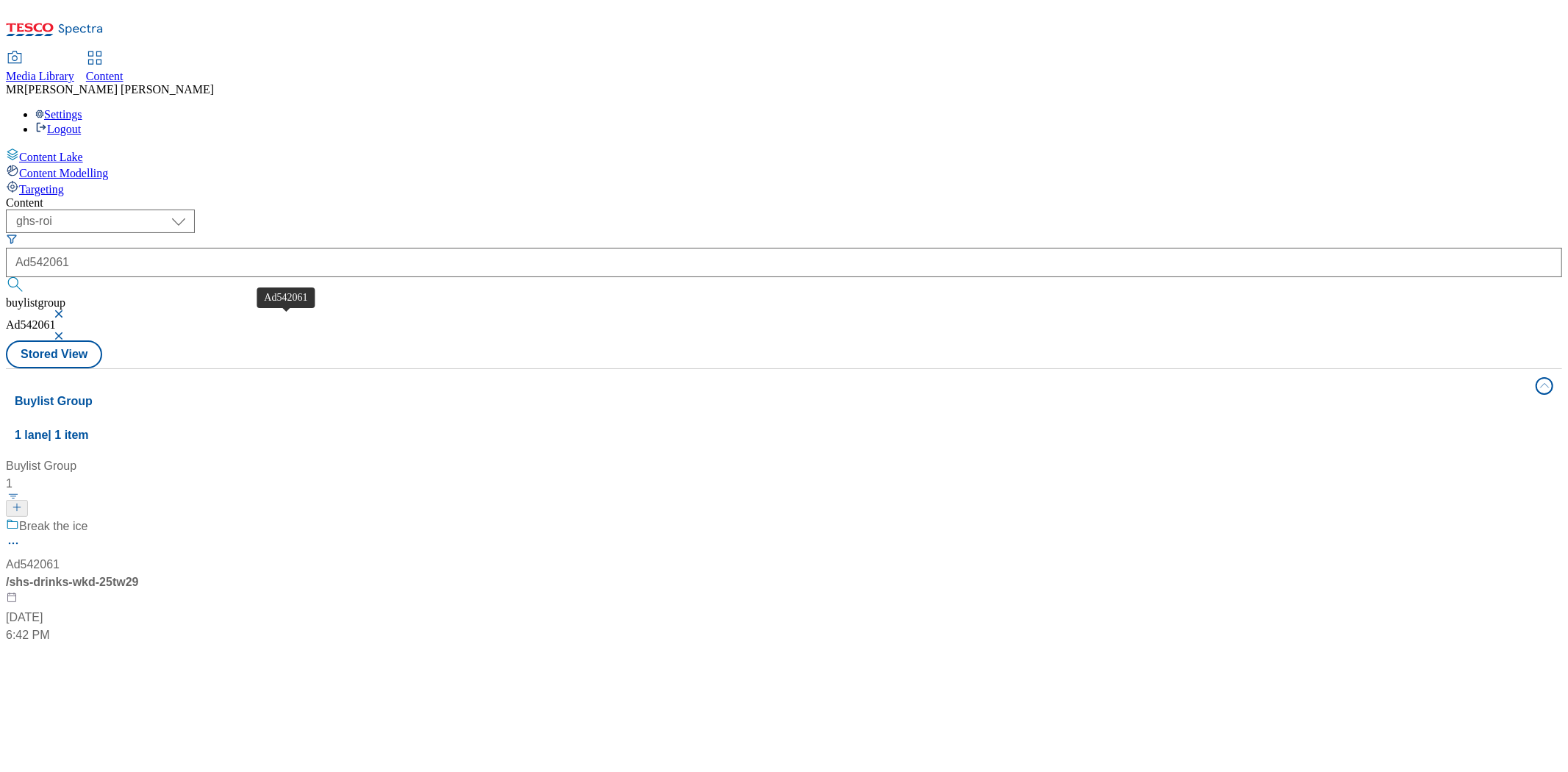
click at [60, 555] on div "Ad542061" at bounding box center [32, 564] width 53 height 17
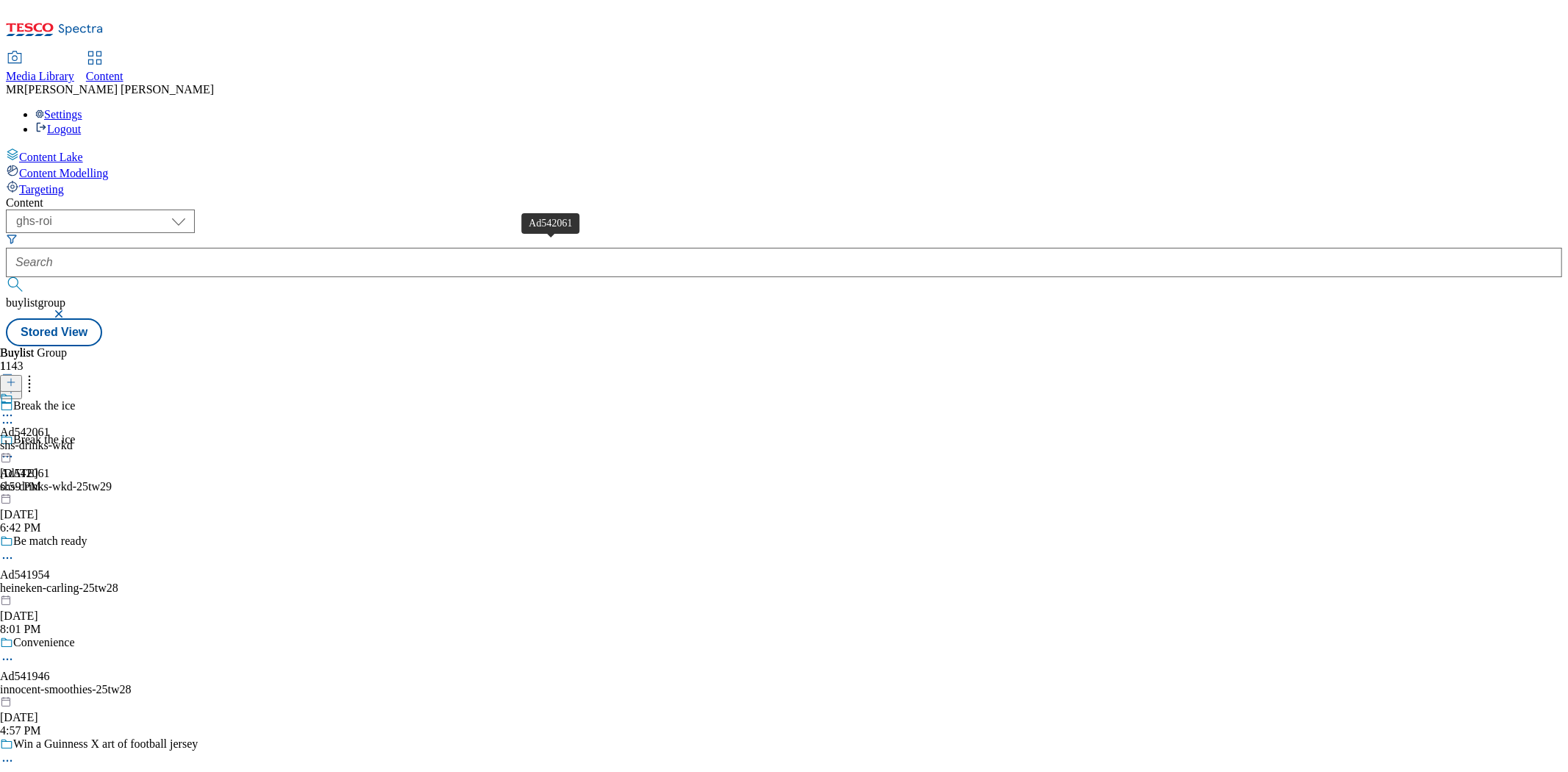
click at [50, 425] on div "Ad542061" at bounding box center [25, 432] width 50 height 13
click at [70, 391] on div "SHS Drinks" at bounding box center [42, 398] width 57 height 13
click at [16, 377] on icon at bounding box center [10, 382] width 10 height 10
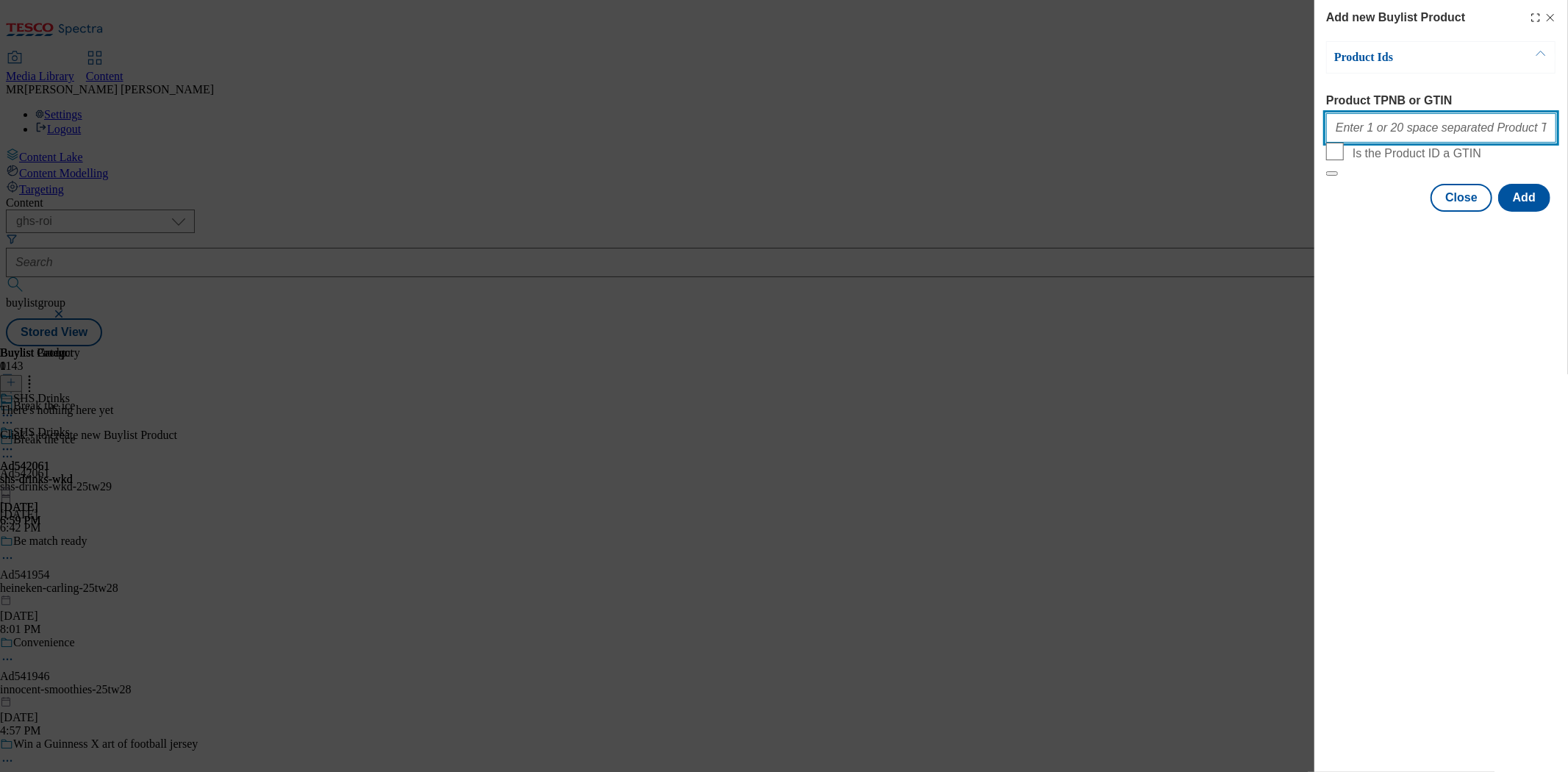
click at [1400, 128] on input "Product TPNB or GTIN" at bounding box center [1441, 127] width 230 height 29
paste input "56571228 96776922 56150099 56748090 96978205"
type input "56571228 96776922 56150099 56748090 96978205"
click at [1515, 212] on button "Add" at bounding box center [1524, 198] width 53 height 28
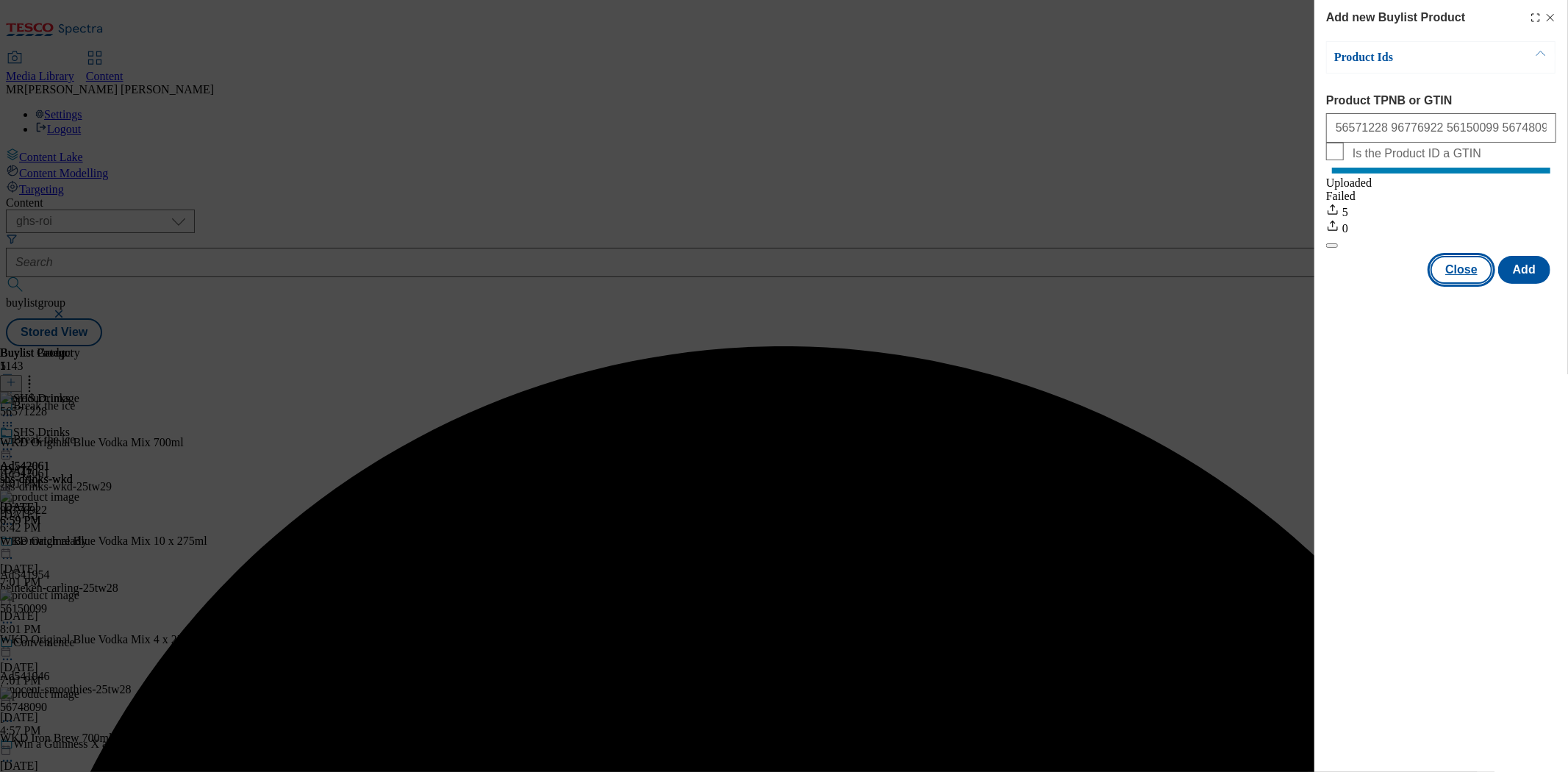
click at [1490, 284] on button "Close" at bounding box center [1461, 270] width 62 height 28
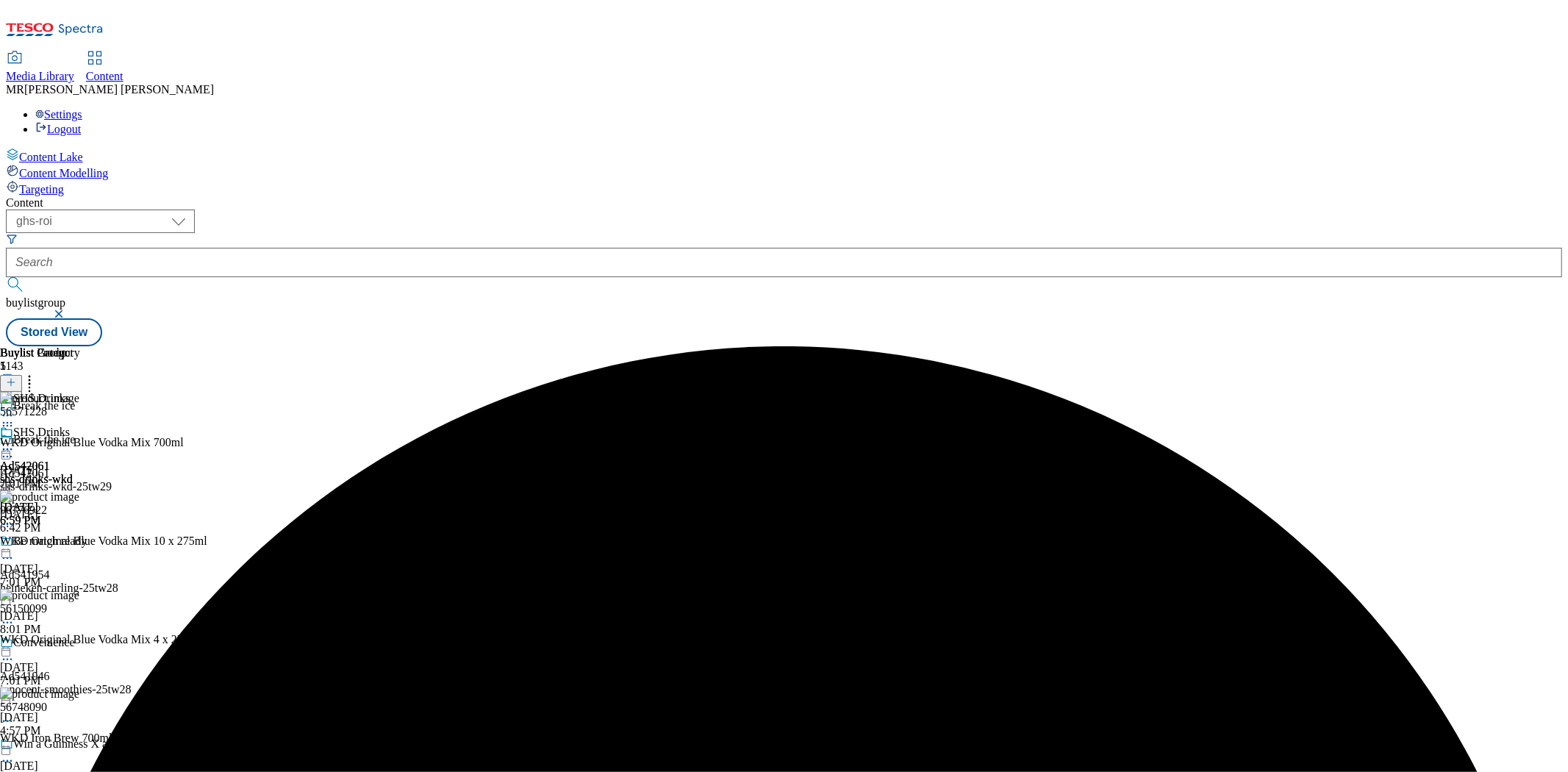
click at [15, 442] on icon at bounding box center [7, 449] width 15 height 15
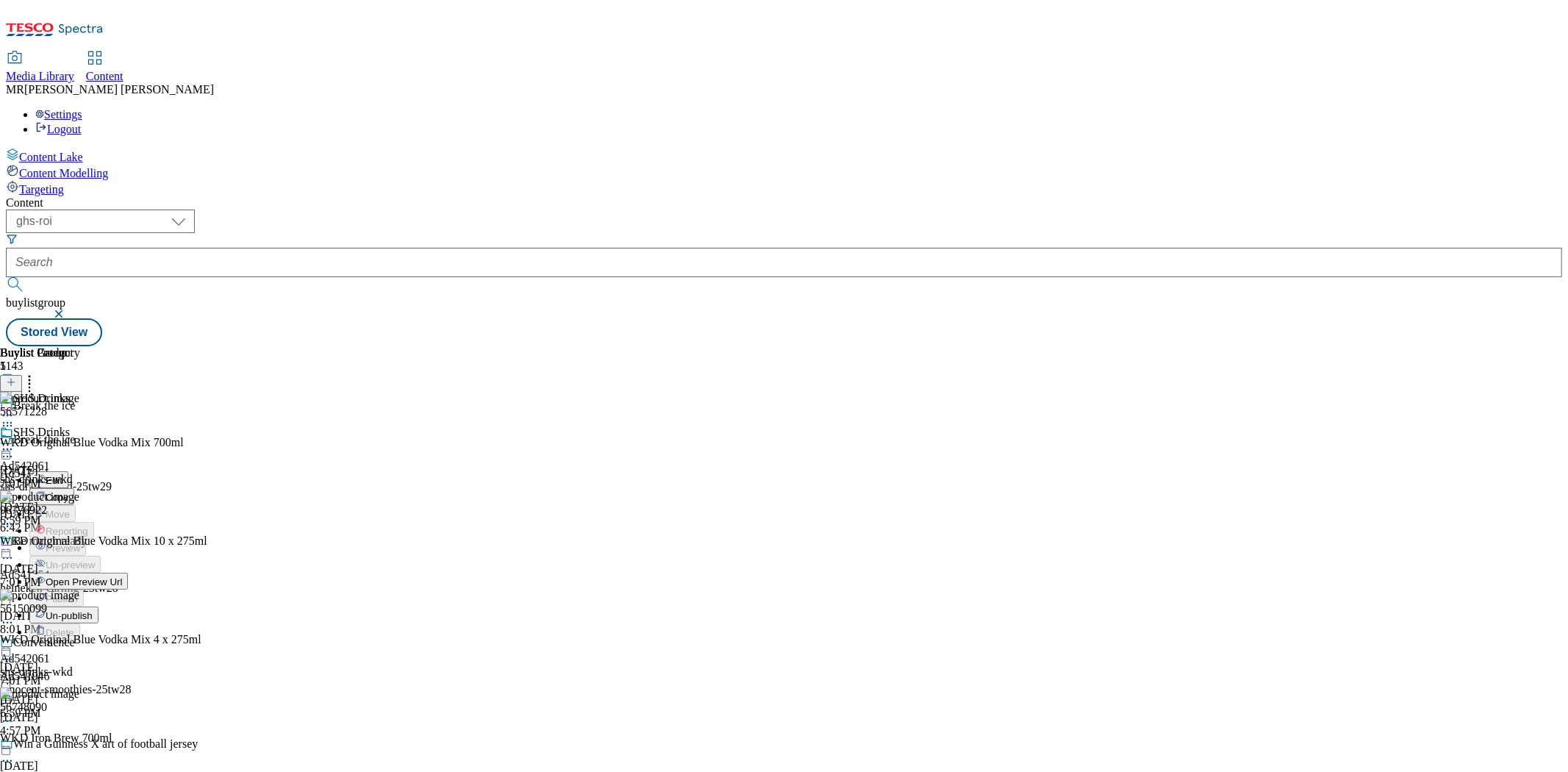
click at [122, 576] on span "Open Preview Url" at bounding box center [83, 581] width 76 height 11
click at [15, 442] on icon at bounding box center [7, 449] width 15 height 15
click at [122, 576] on span "Open Preview Url" at bounding box center [83, 581] width 76 height 11
click at [15, 442] on icon at bounding box center [7, 449] width 15 height 15
click at [93, 610] on span "Un-publish" at bounding box center [69, 615] width 47 height 11
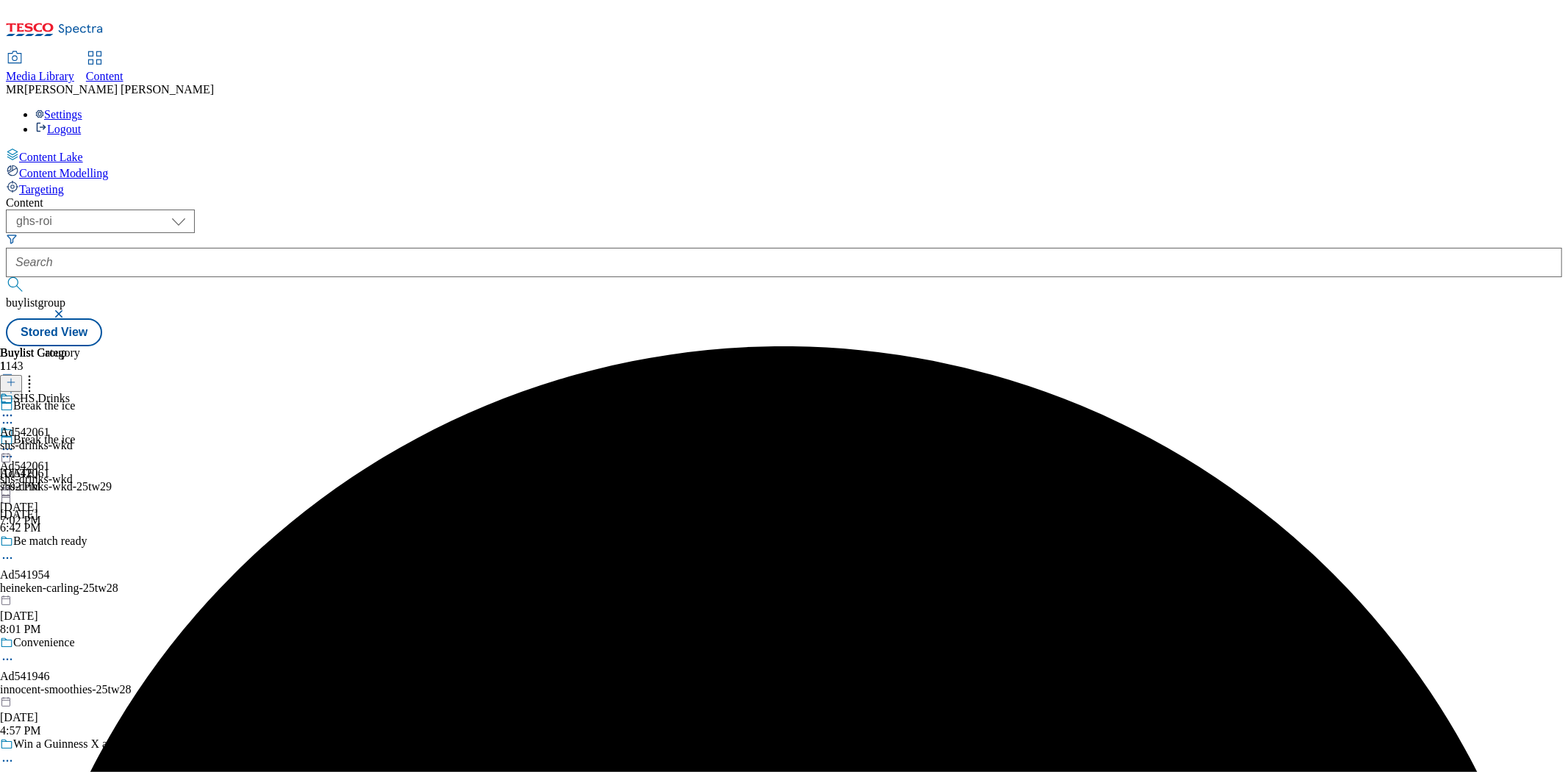
click at [15, 442] on icon at bounding box center [7, 449] width 15 height 15
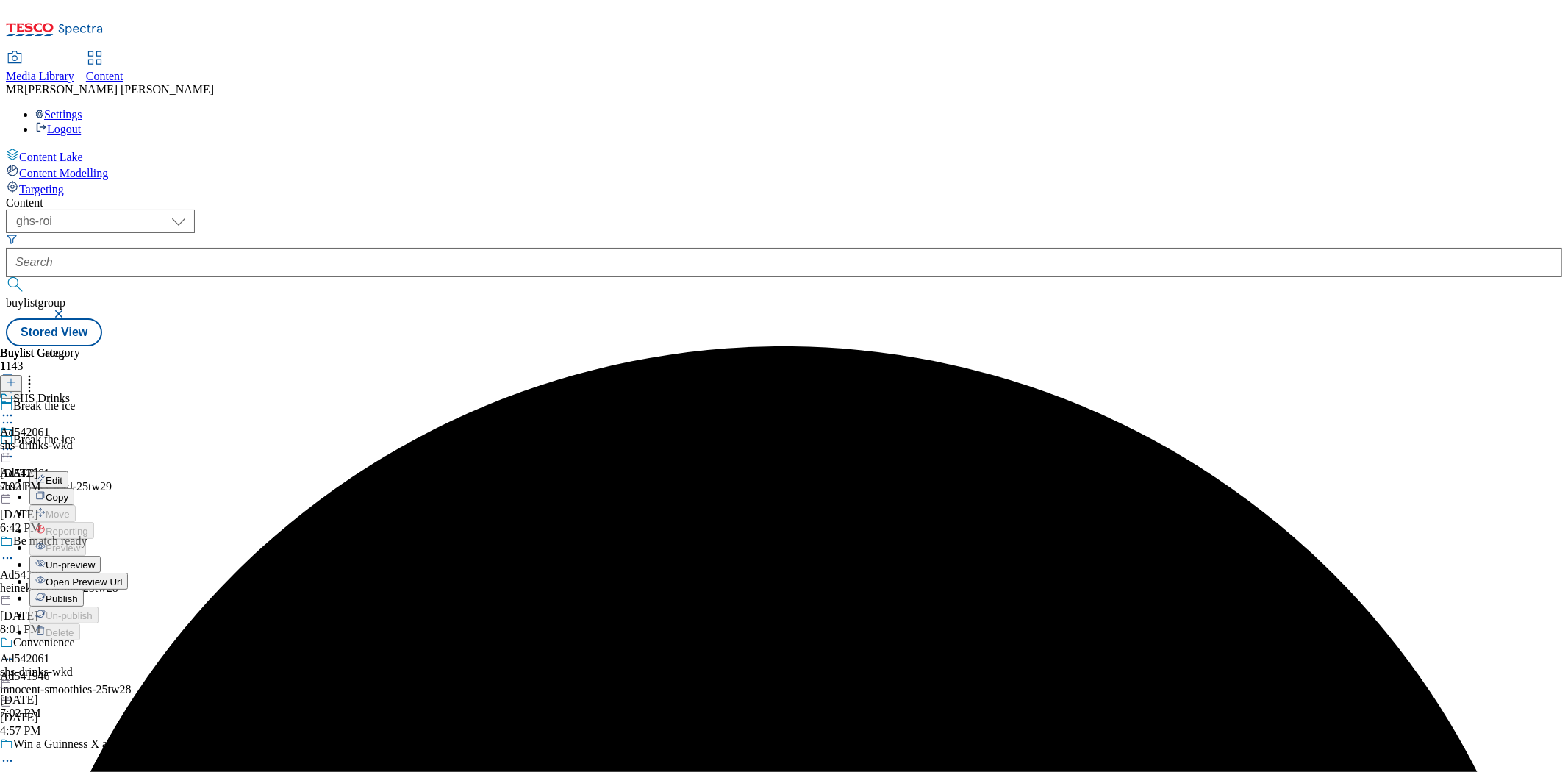
click at [95, 559] on span "Un-preview" at bounding box center [70, 565] width 49 height 11
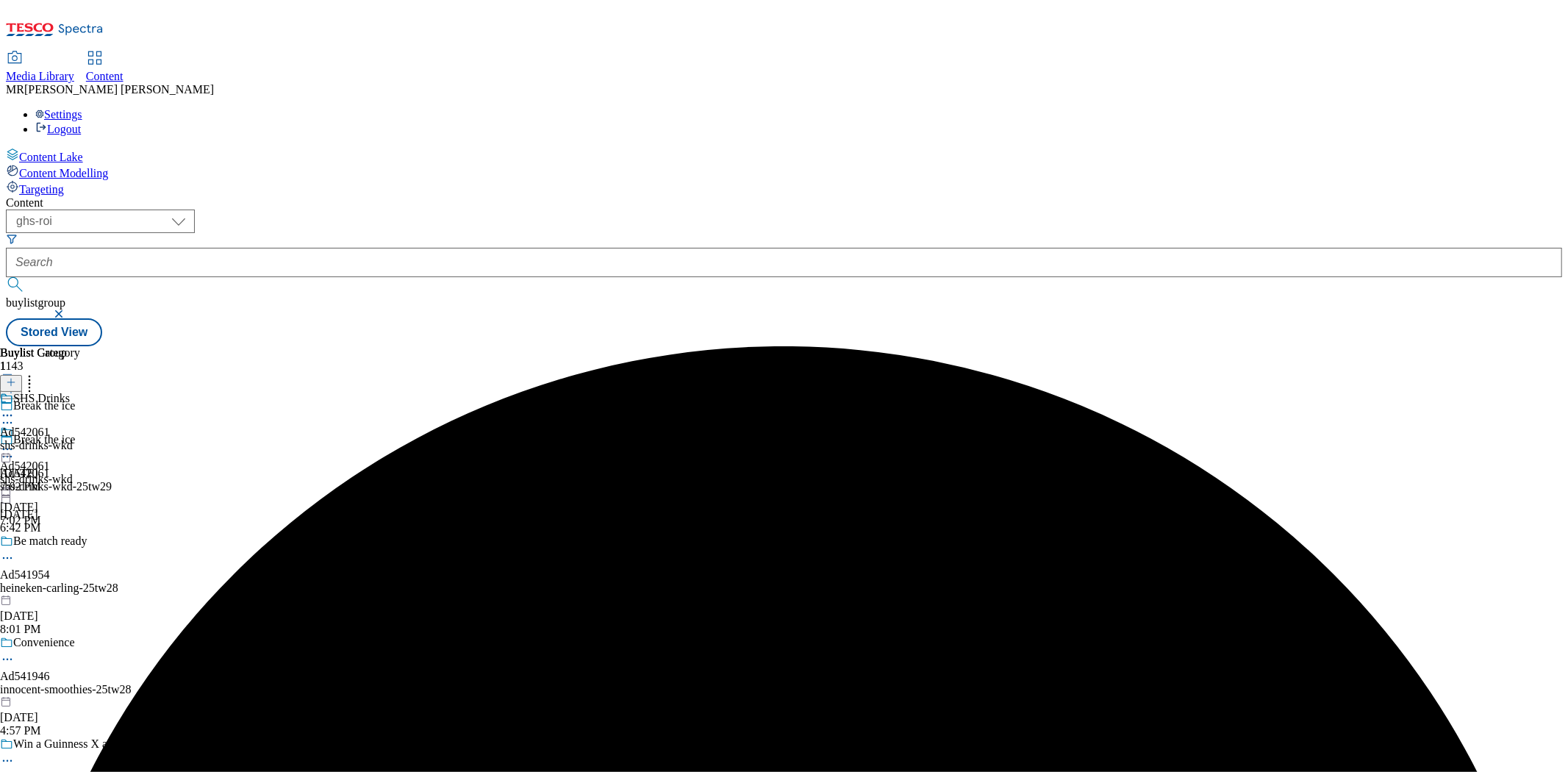
click at [15, 442] on icon at bounding box center [7, 449] width 15 height 15
click at [80, 542] on span "Preview" at bounding box center [63, 548] width 35 height 11
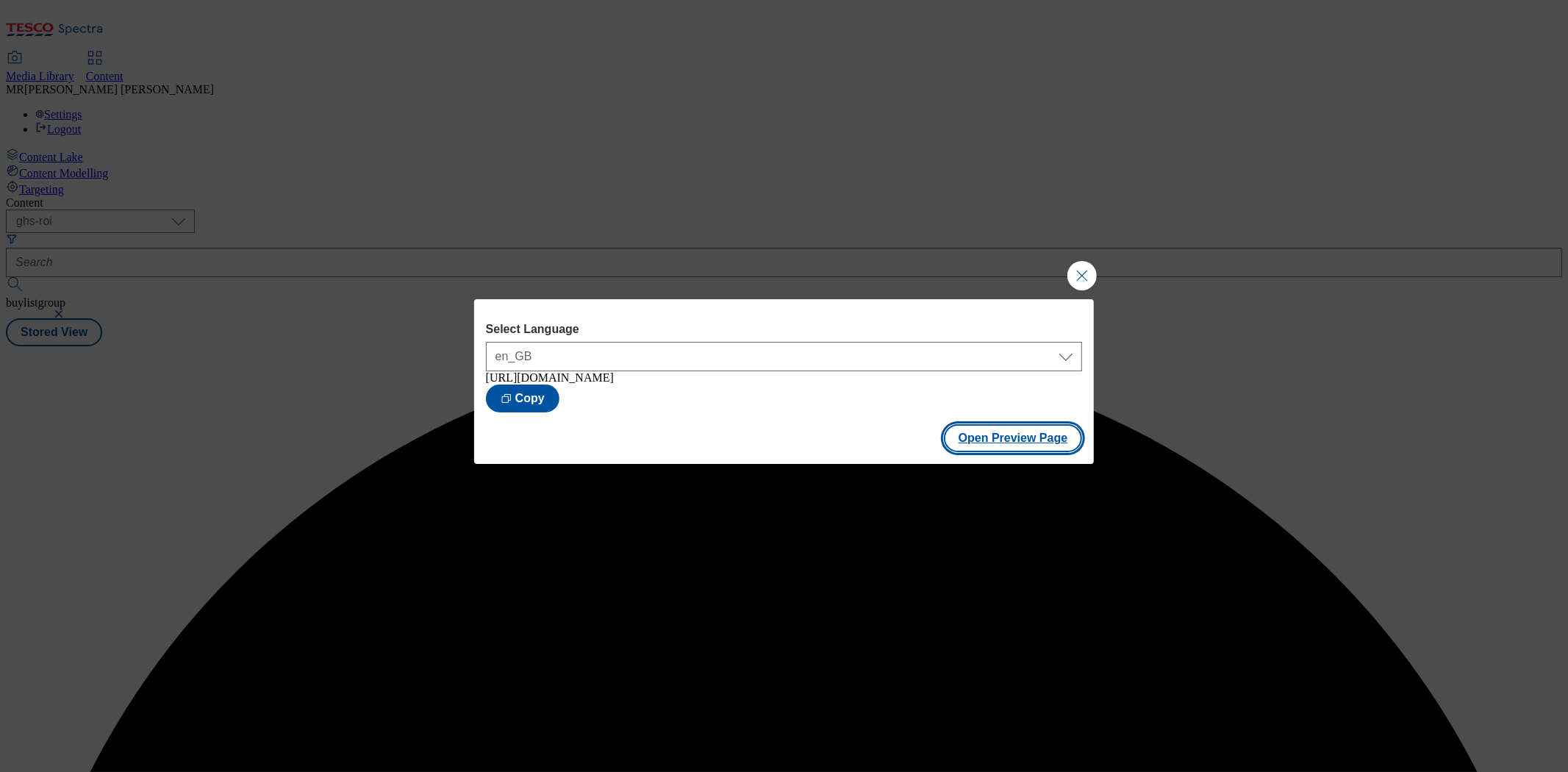
click at [1012, 435] on button "Open Preview Page" at bounding box center [1013, 438] width 139 height 28
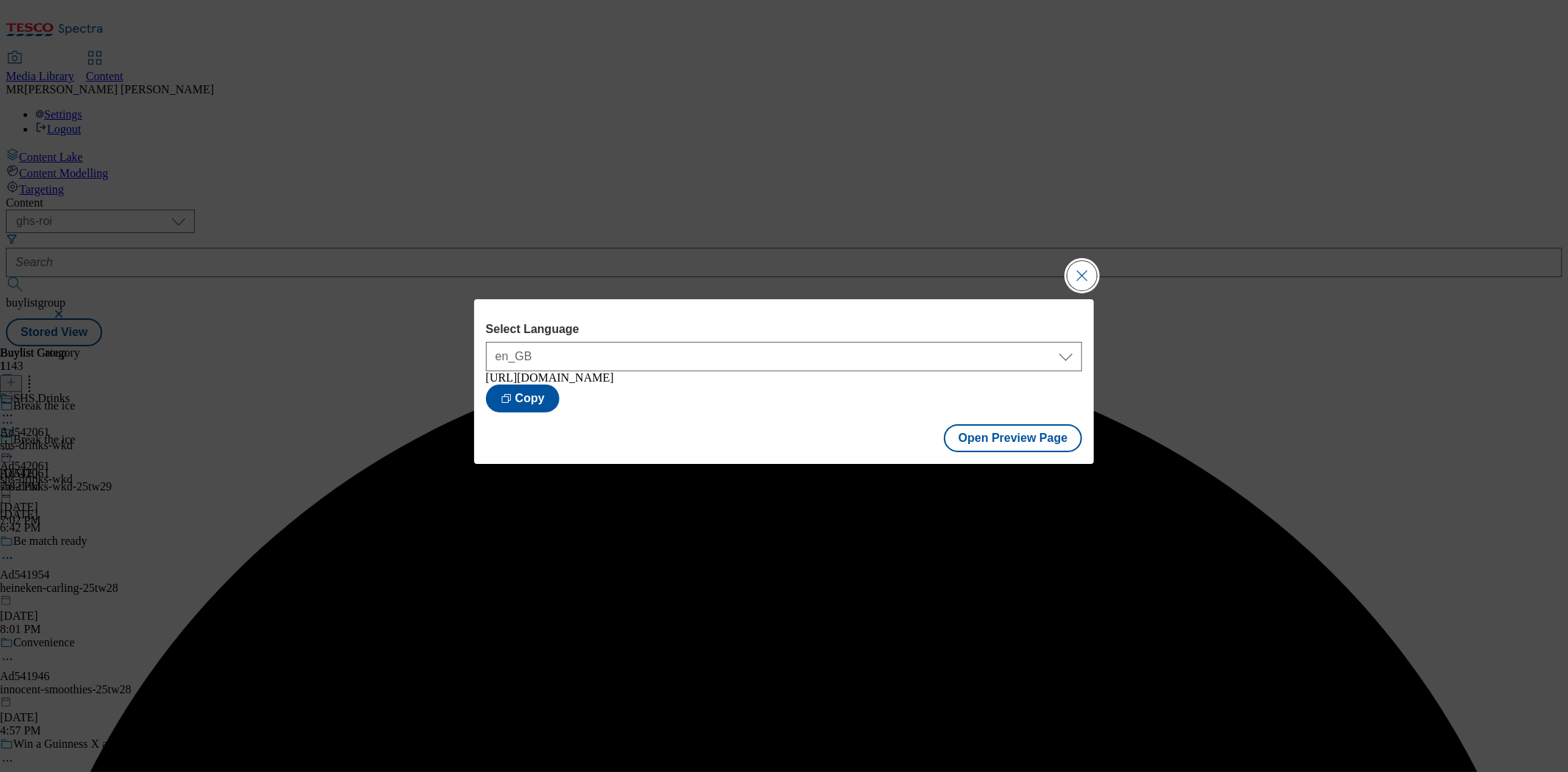
click at [1067, 274] on button "Close Modal" at bounding box center [1081, 275] width 29 height 29
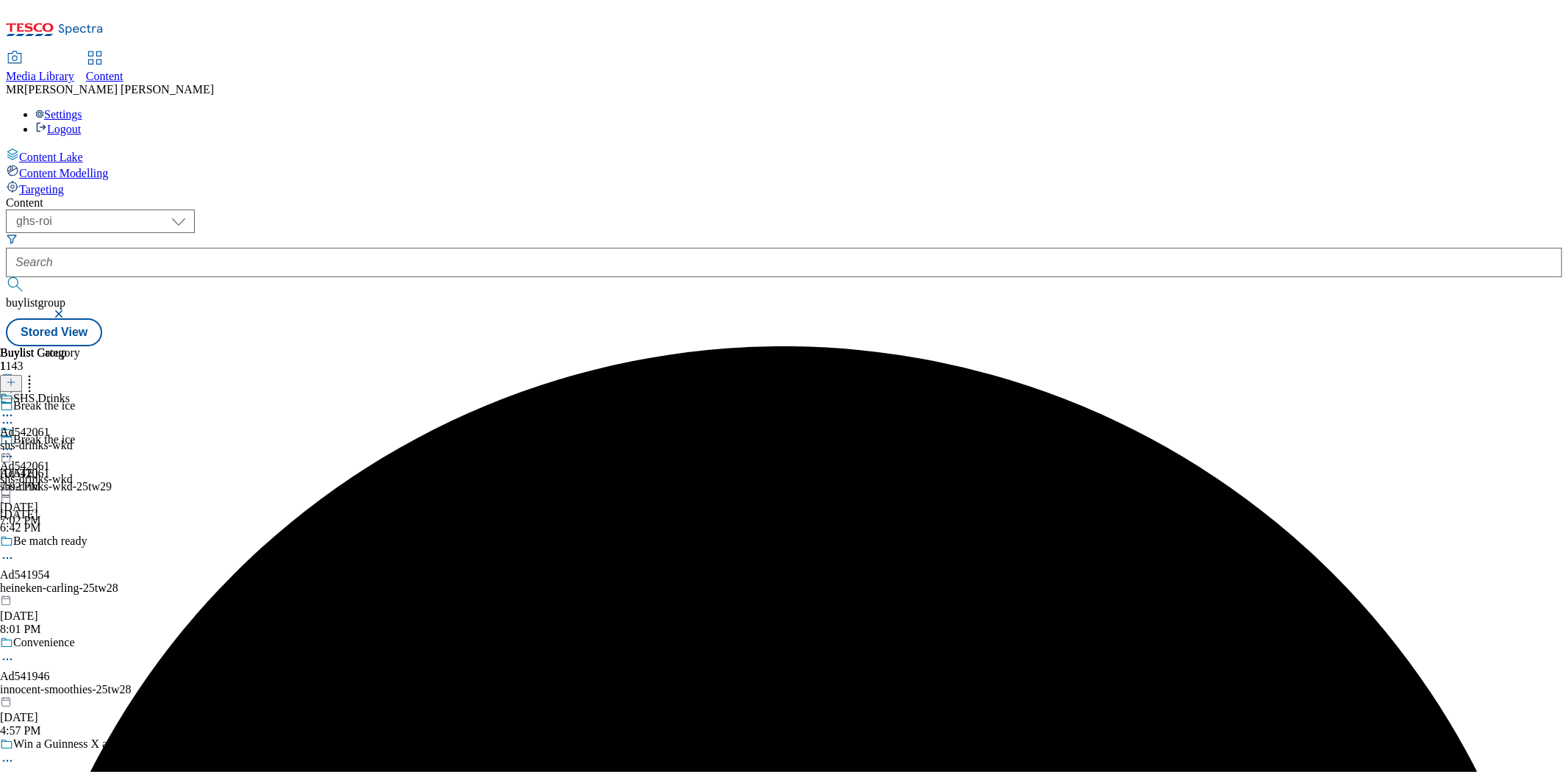
click at [15, 449] on icon at bounding box center [7, 456] width 15 height 15
click at [63, 482] on span "Edit" at bounding box center [54, 487] width 17 height 11
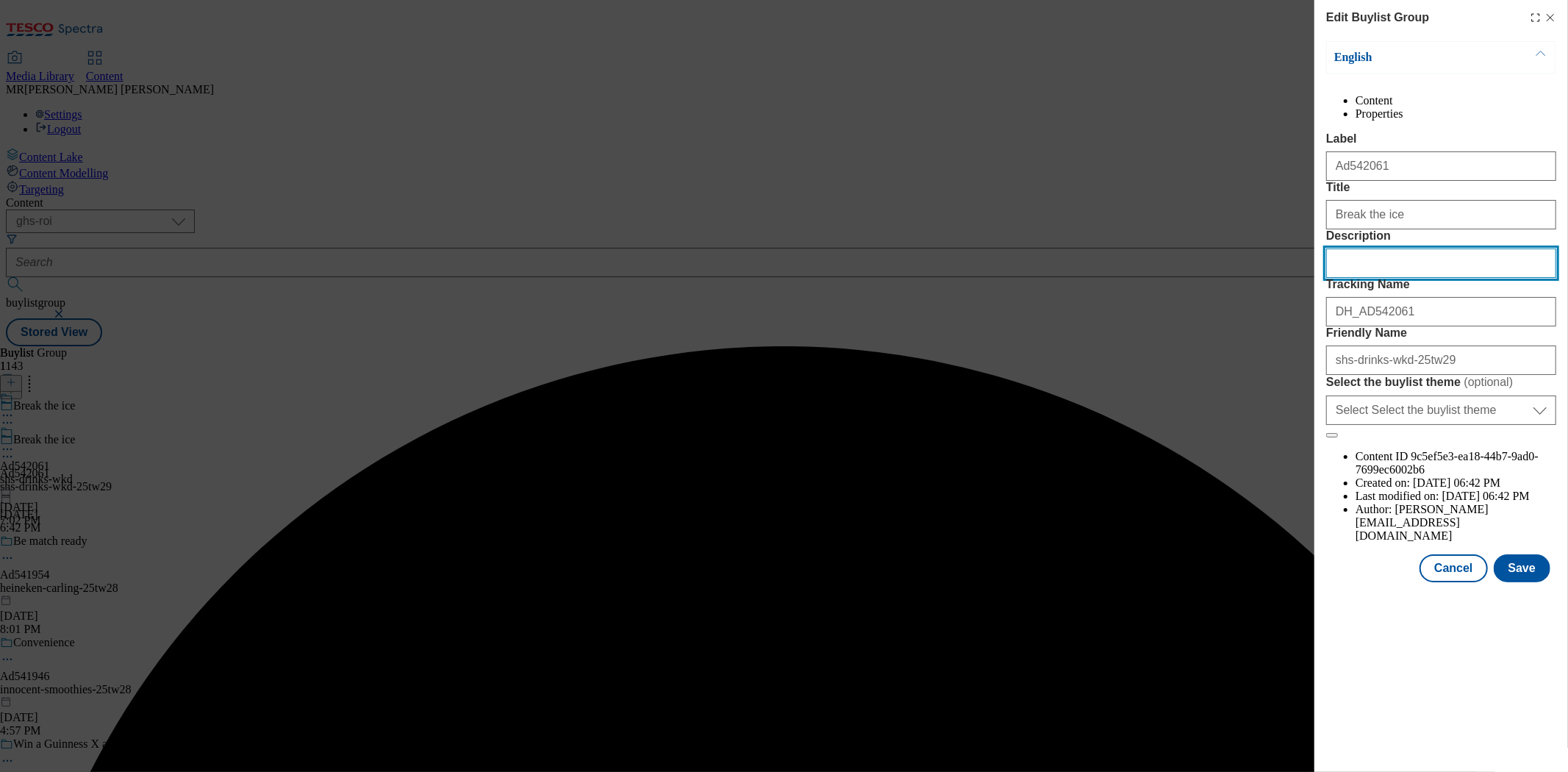
click at [1421, 278] on input "Description" at bounding box center [1441, 263] width 230 height 29
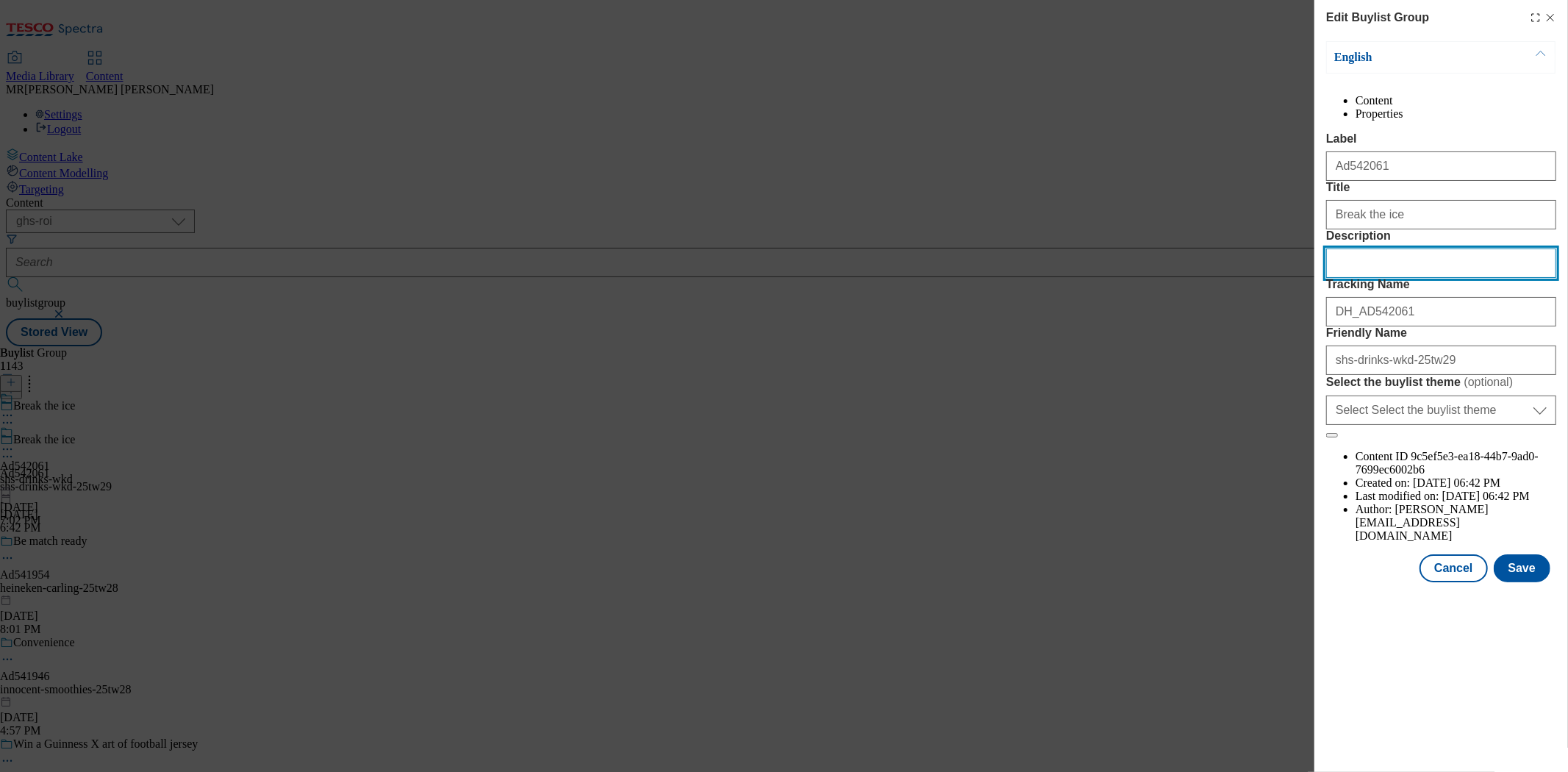
paste input "WKD Blue 700ml"
type input "WKD Blue 700ml"
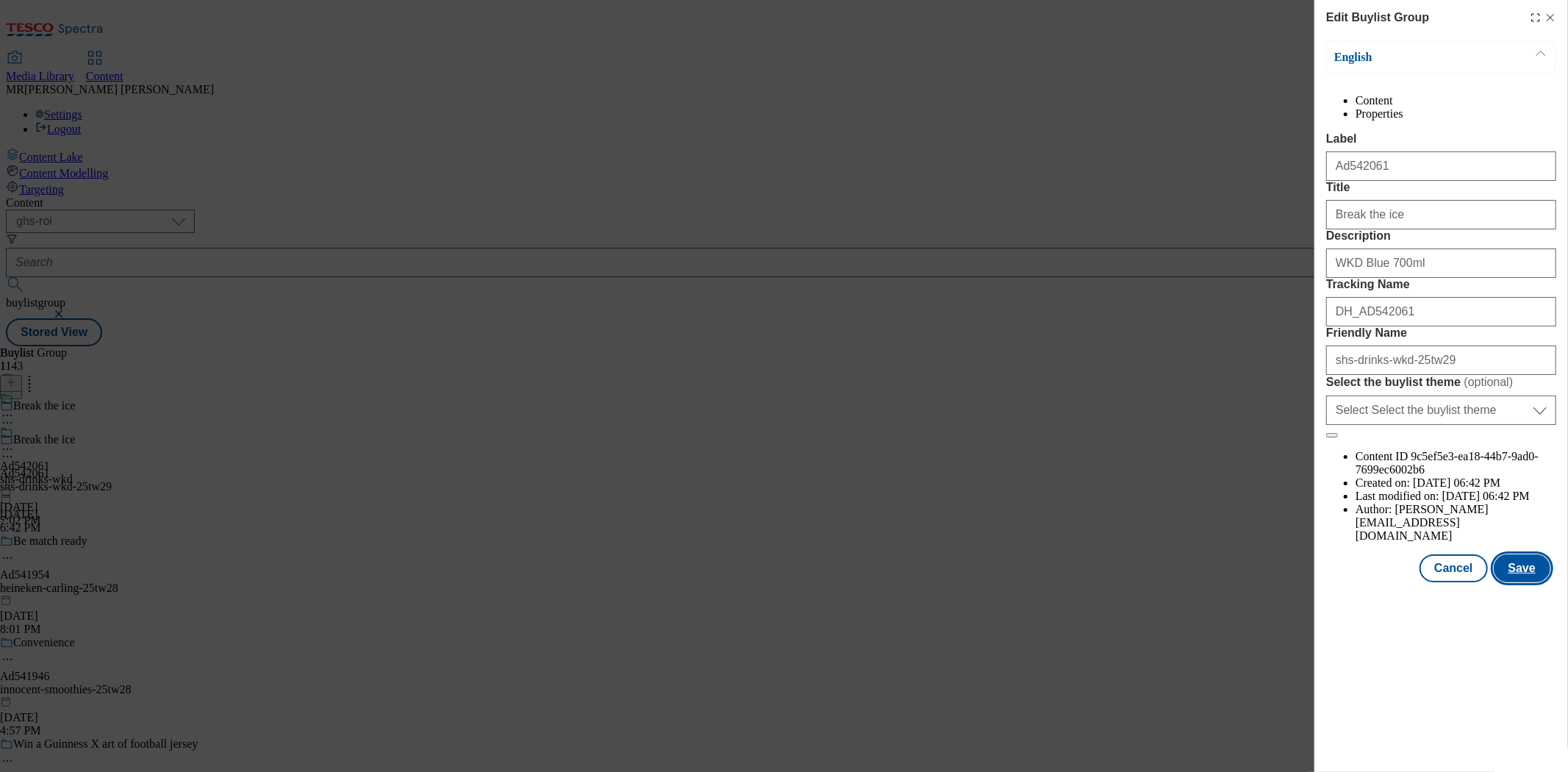
click at [1509, 582] on button "Save" at bounding box center [1522, 568] width 57 height 28
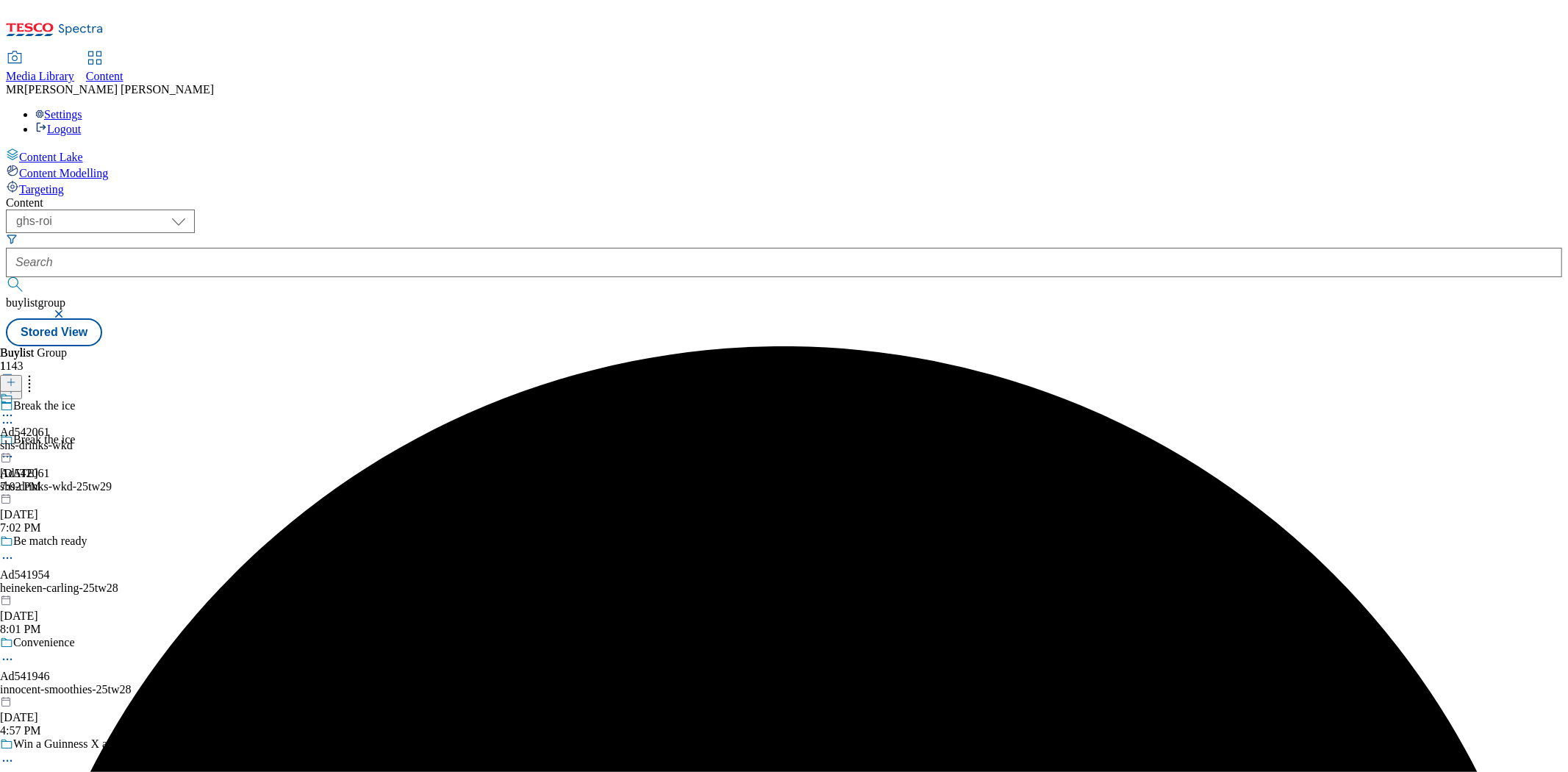
click at [15, 408] on icon at bounding box center [7, 415] width 15 height 15
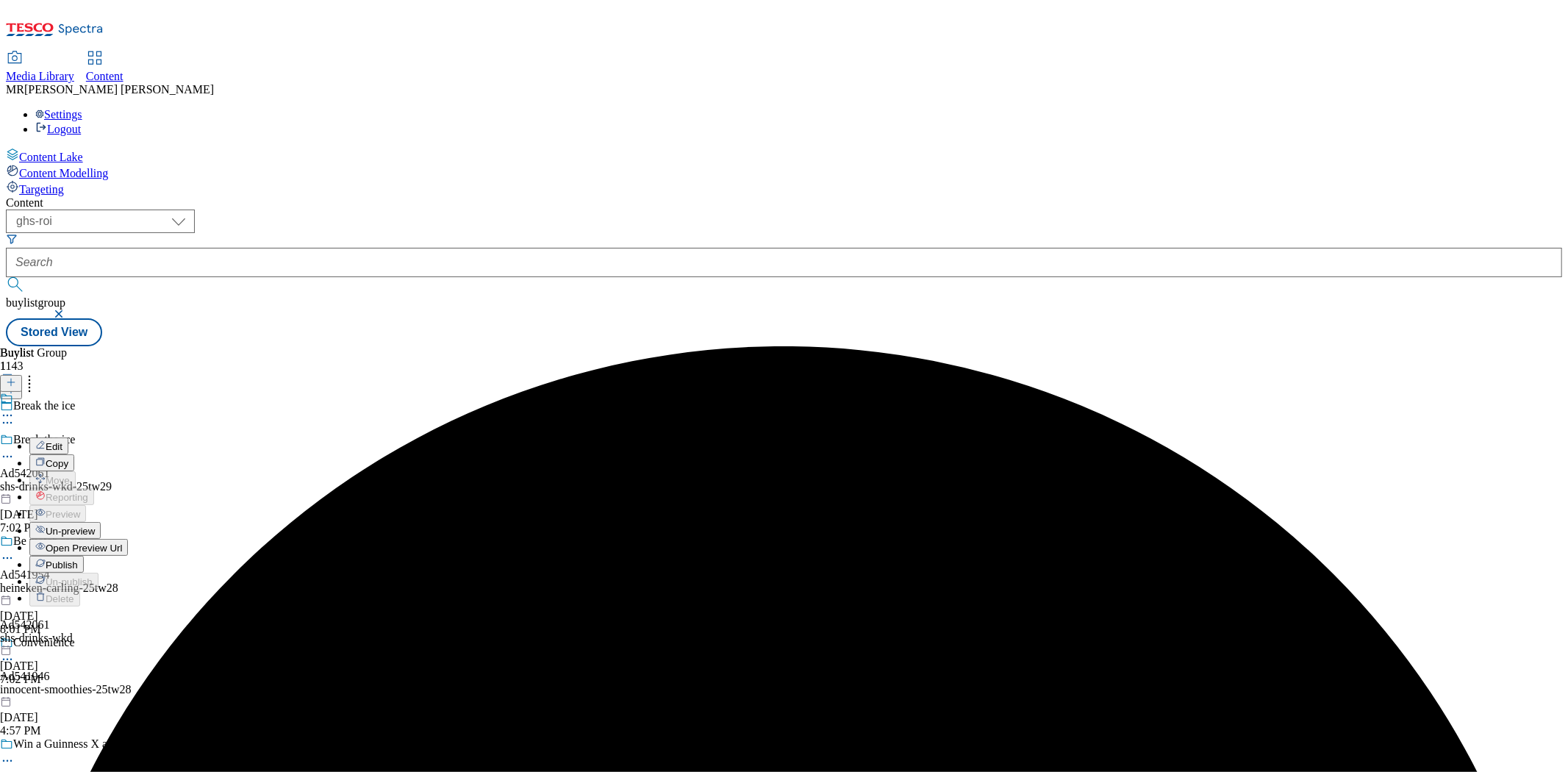
click at [63, 441] on span "Edit" at bounding box center [54, 446] width 17 height 11
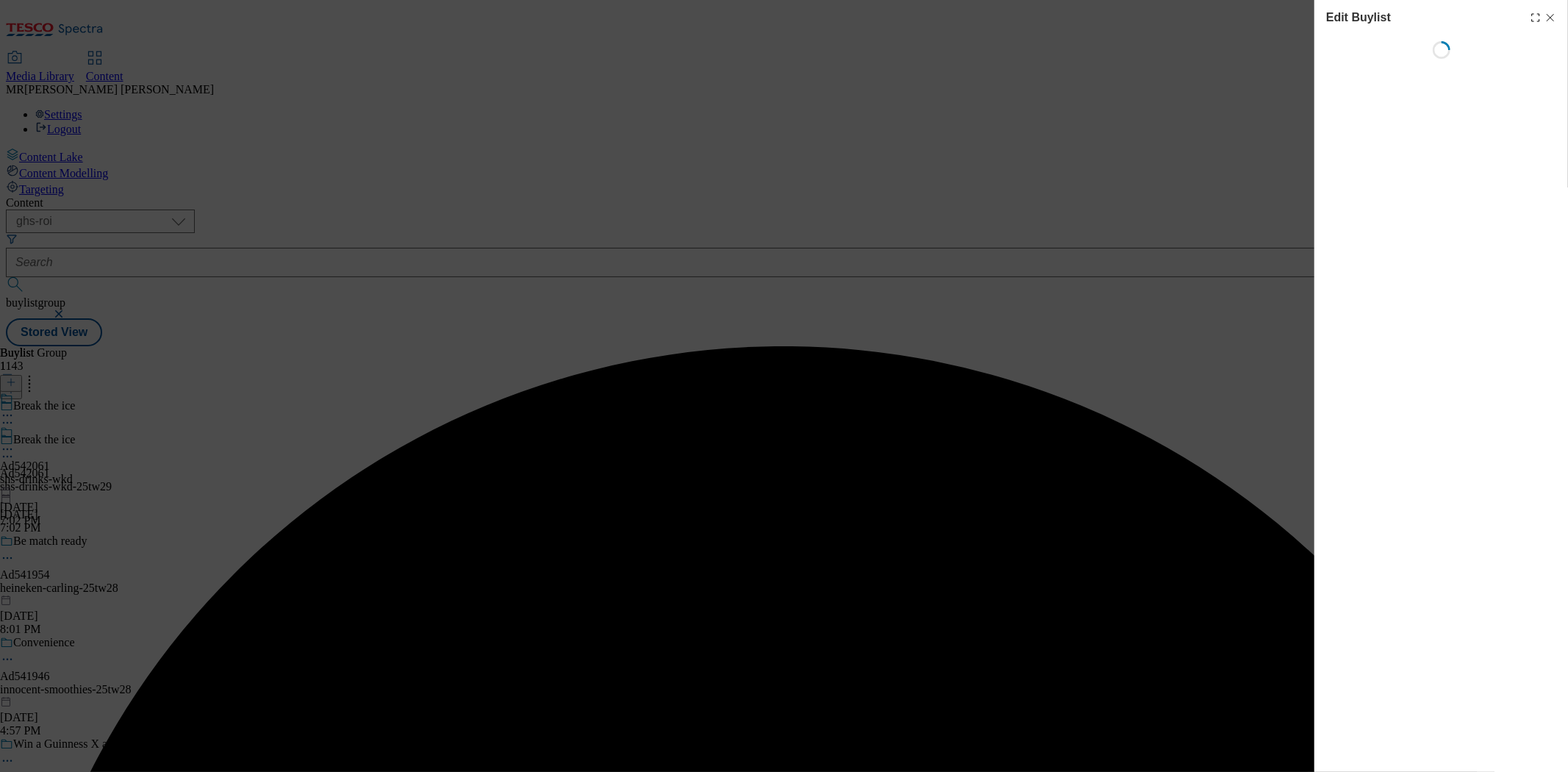
select select "tactical"
select select "supplier funded short term 1-3 weeks"
select select "dunnhumby"
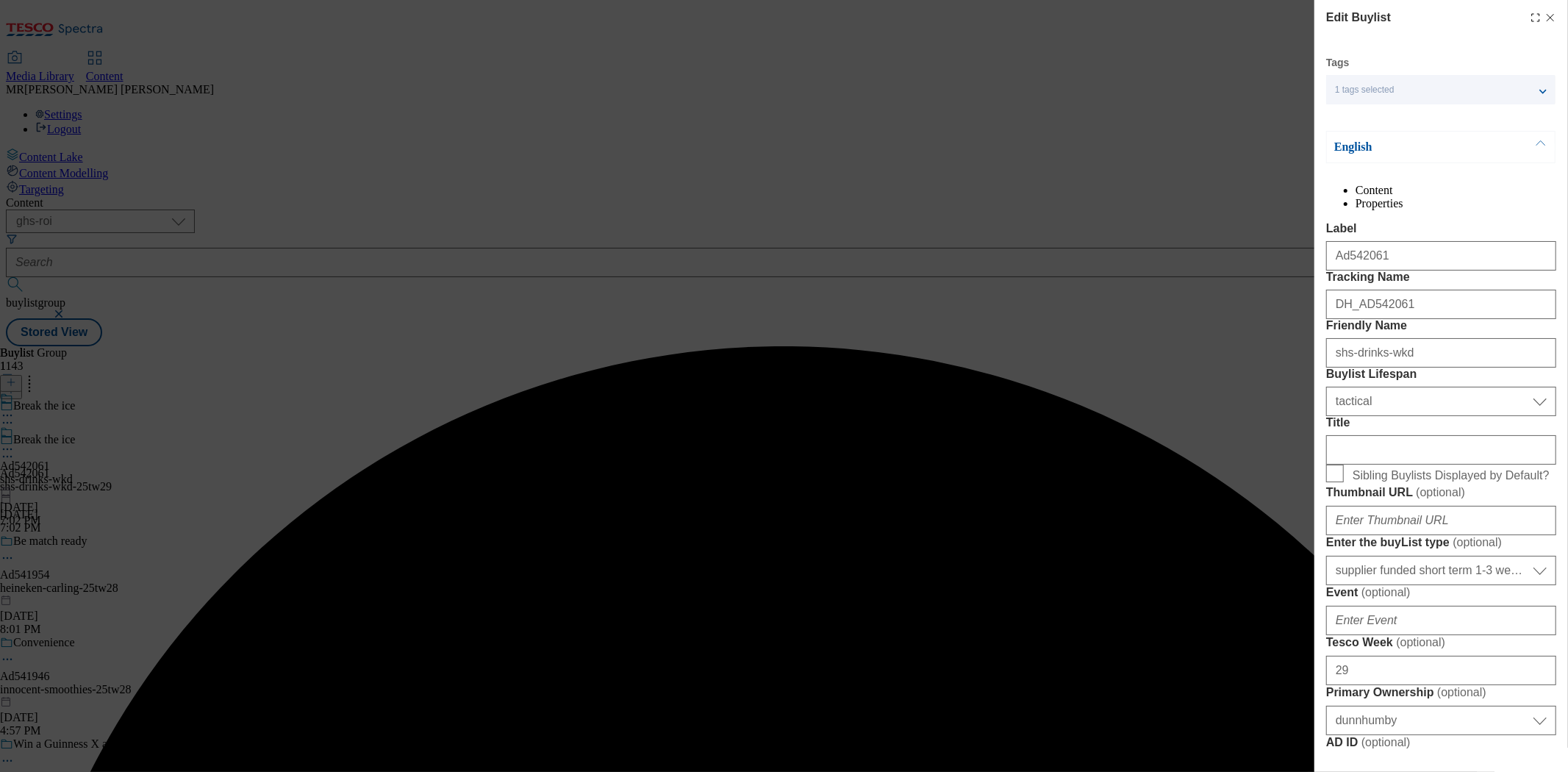
select select "Banner"
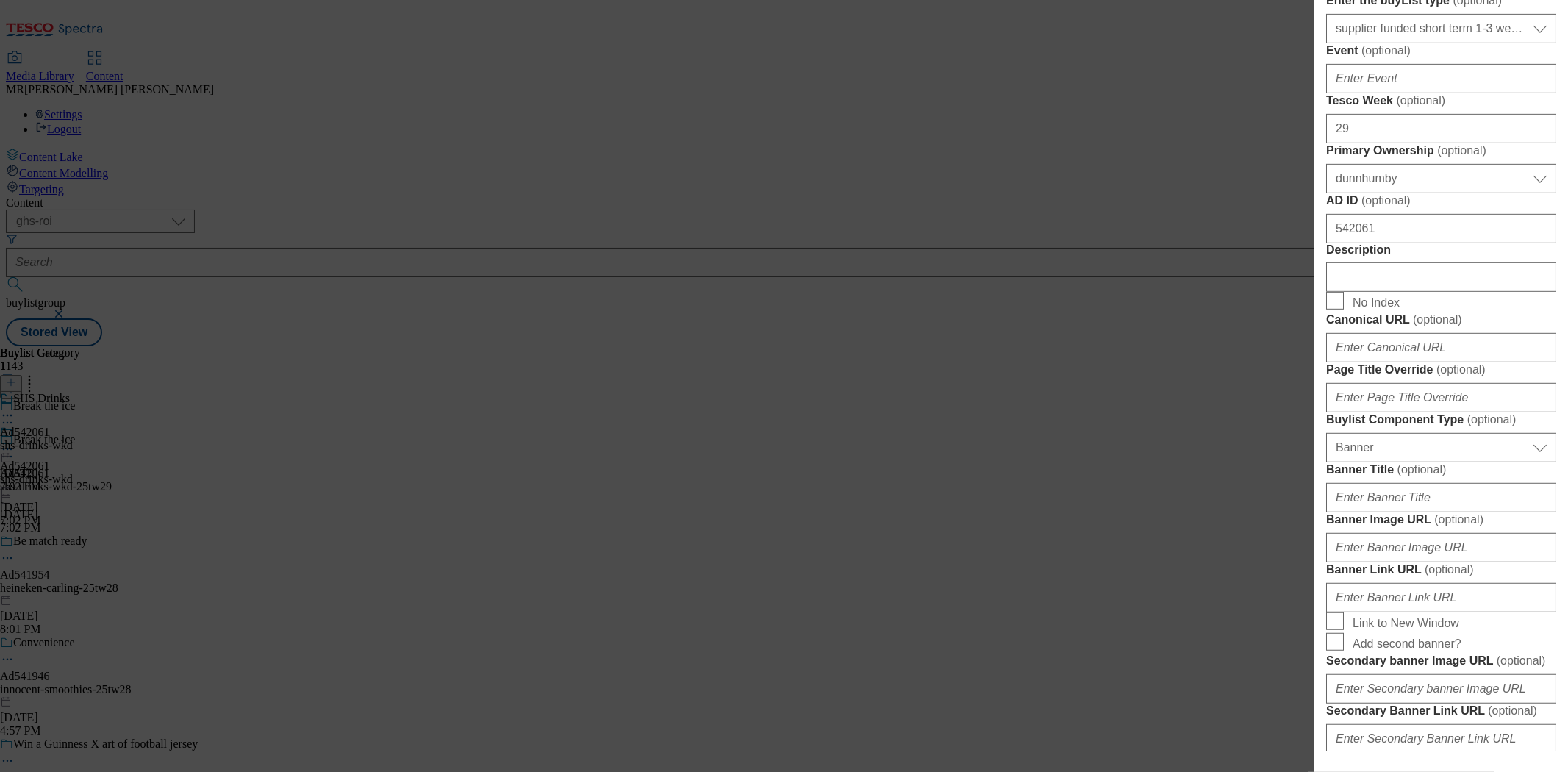
scroll to position [735, 0]
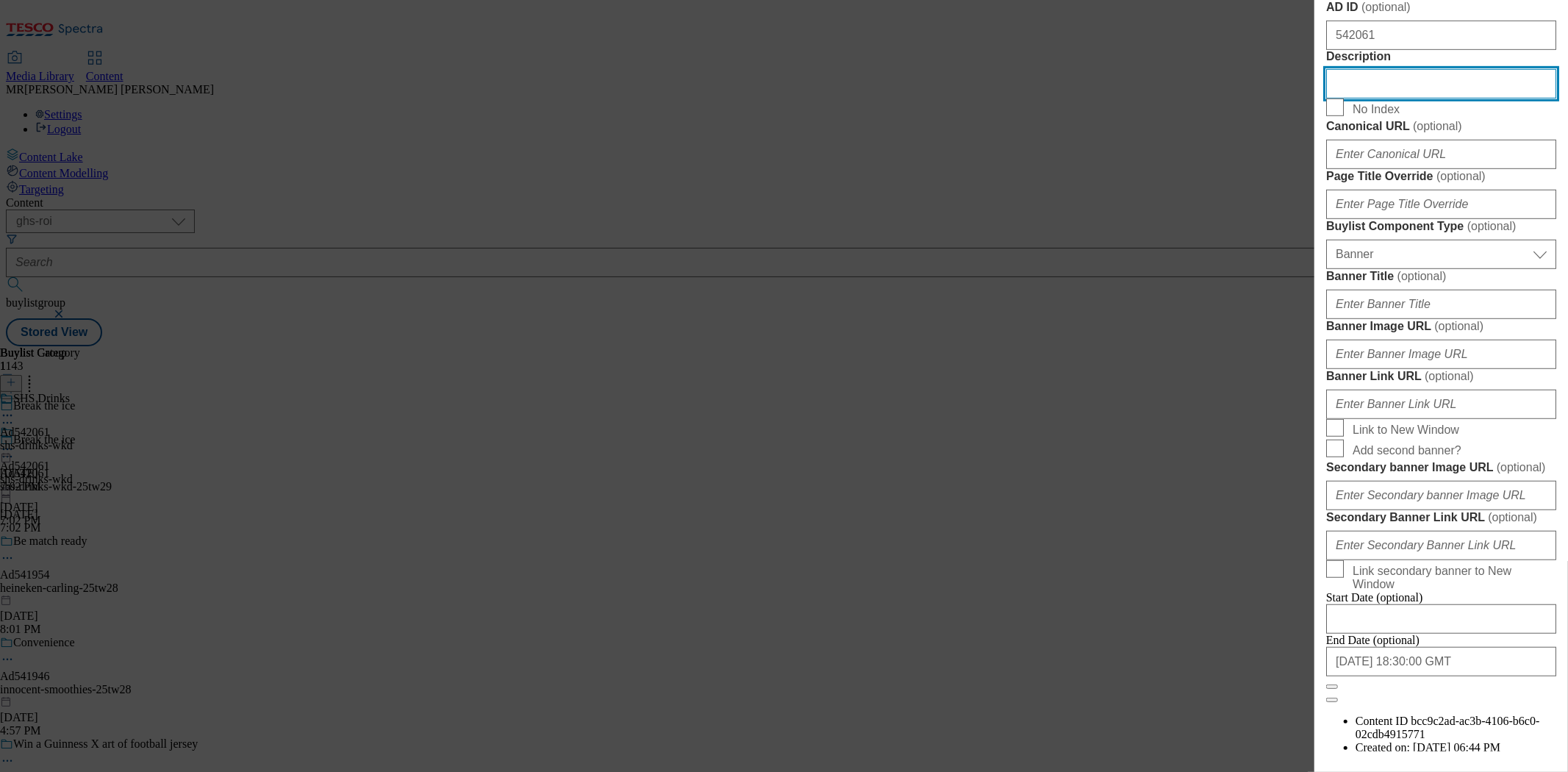
click at [1377, 99] on input "Description" at bounding box center [1441, 83] width 230 height 29
paste input "WKD Blue 700ml"
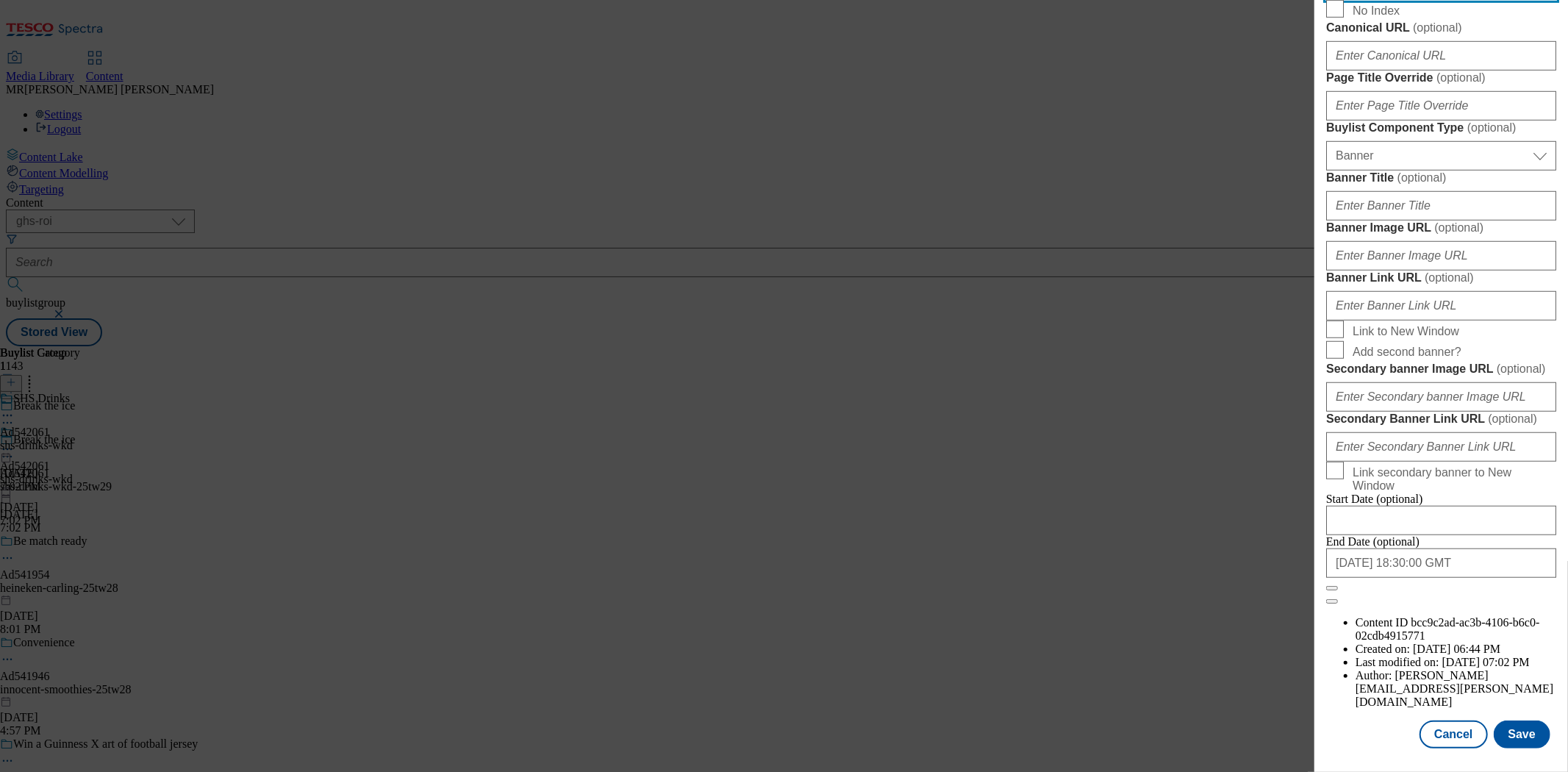
scroll to position [1376, 0]
type input "WKD Blue 700ml"
click at [1517, 721] on button "Save" at bounding box center [1522, 734] width 57 height 28
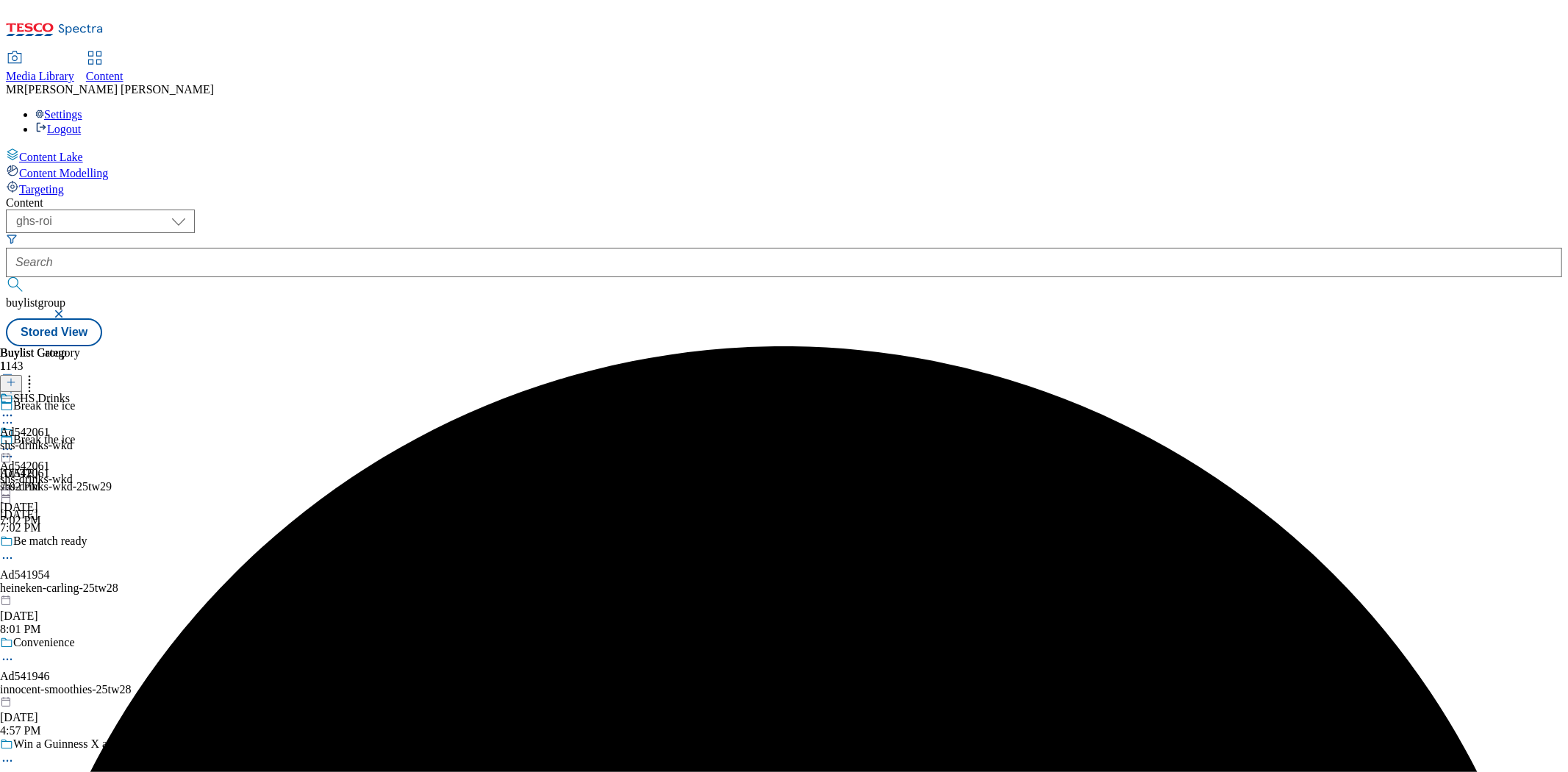
click at [15, 408] on icon at bounding box center [7, 415] width 15 height 15
click at [63, 441] on span "Edit" at bounding box center [54, 446] width 17 height 11
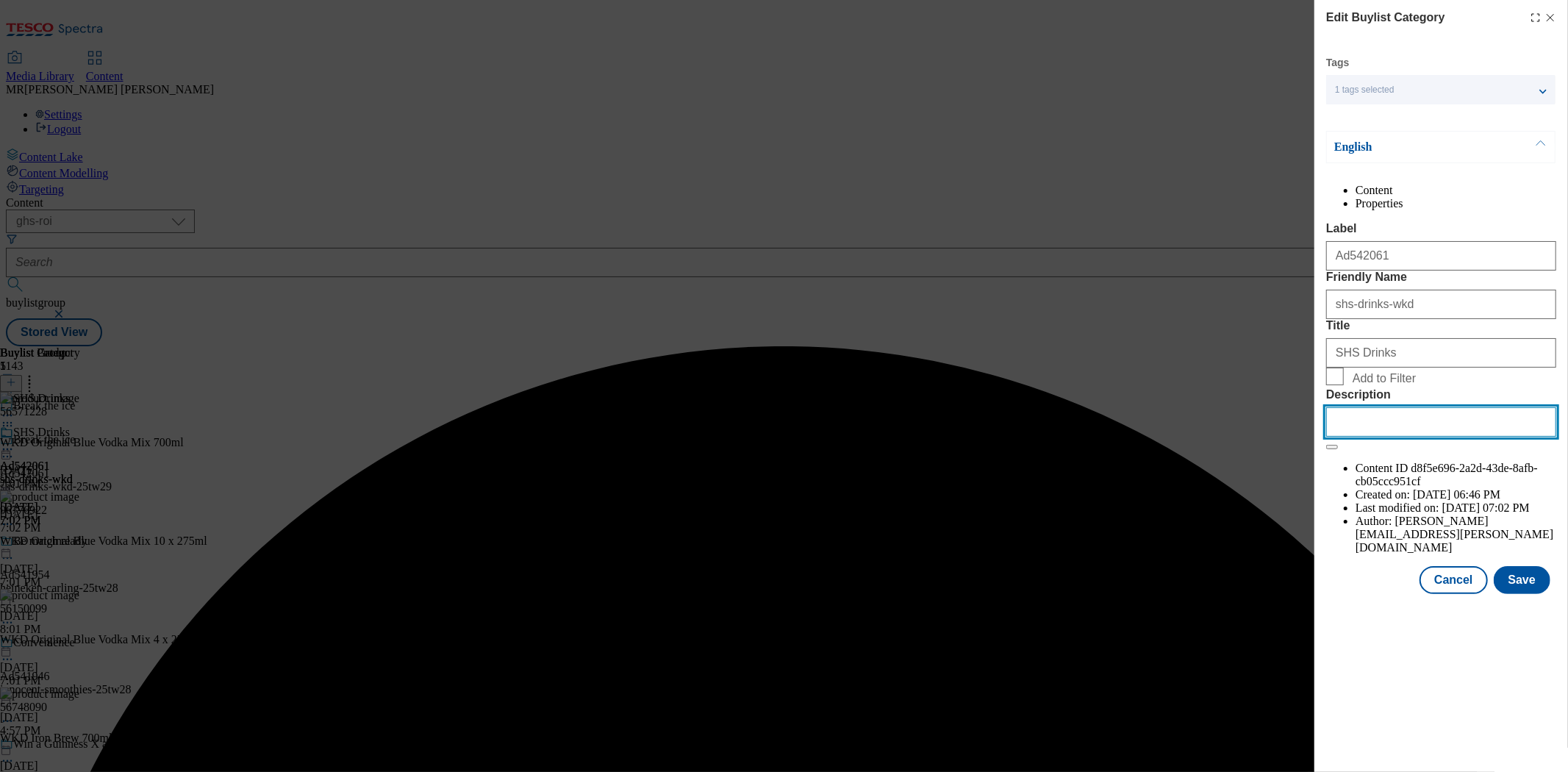
click at [1431, 436] on input "Description" at bounding box center [1441, 421] width 230 height 29
paste input "WKD Blue 700ml"
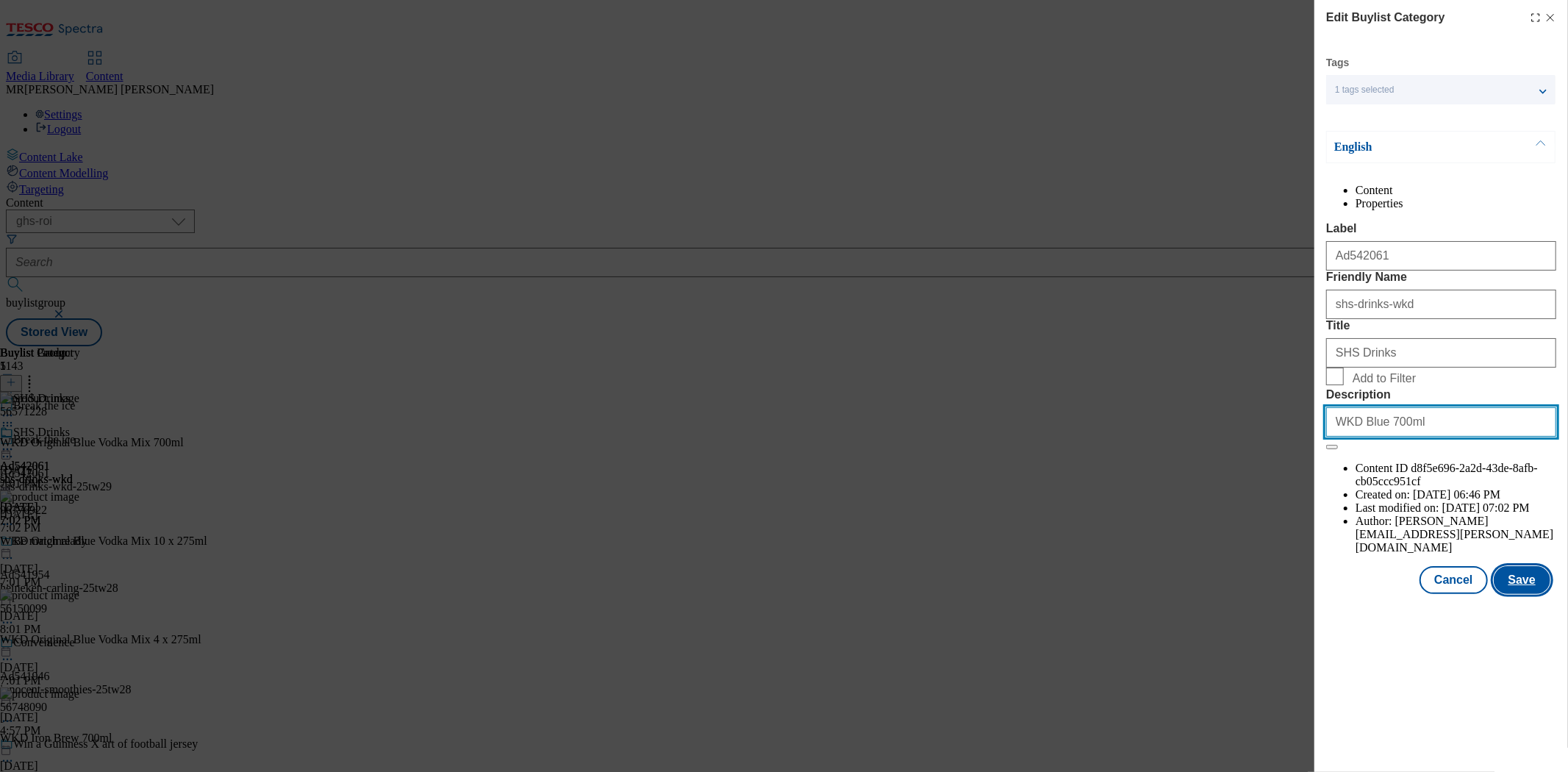
type input "WKD Blue 700ml"
click at [1540, 594] on button "Save" at bounding box center [1522, 580] width 57 height 28
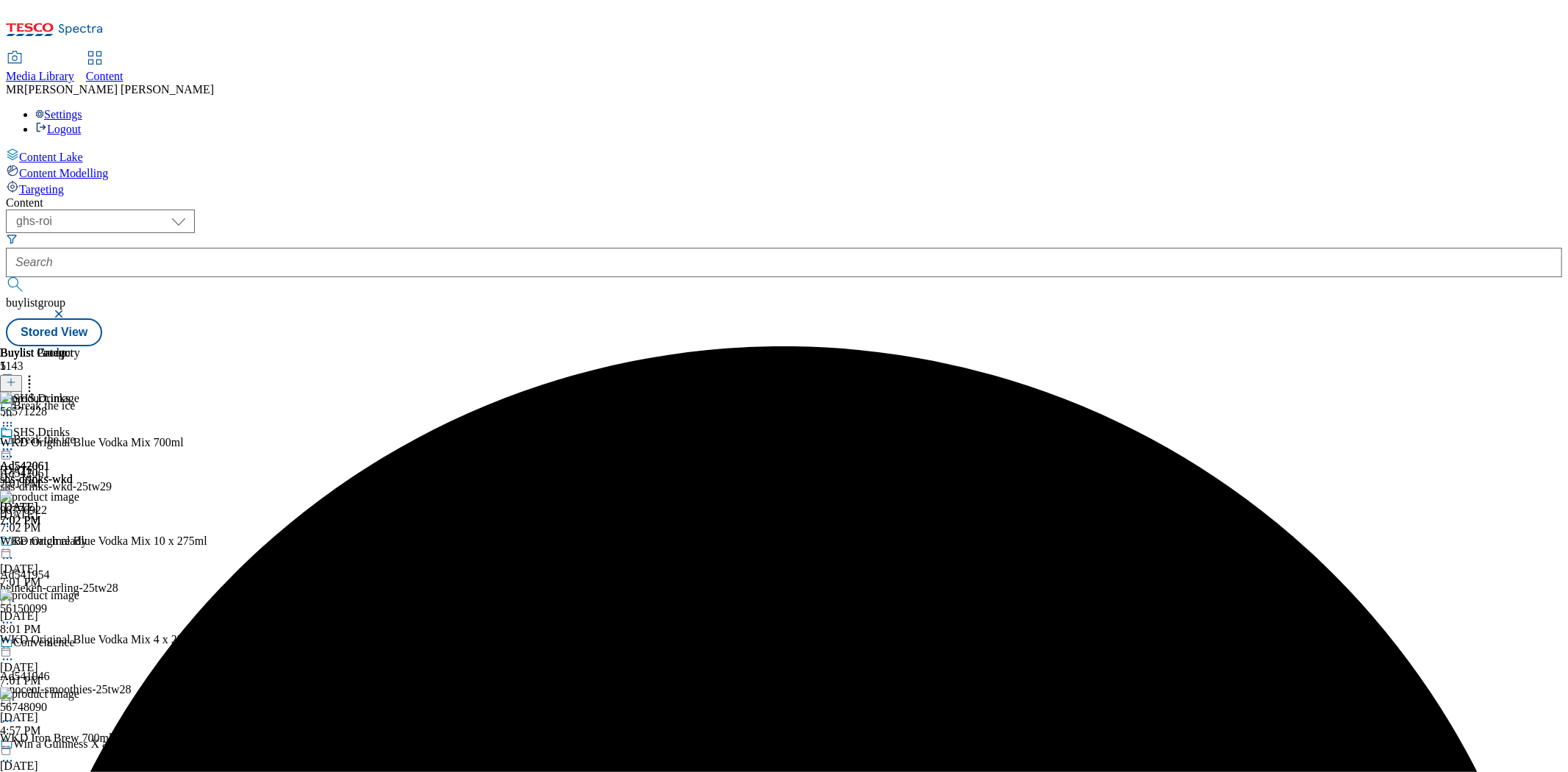
click at [73, 442] on div at bounding box center [36, 450] width 73 height 17
click at [100, 539] on li "Preview" at bounding box center [64, 548] width 71 height 17
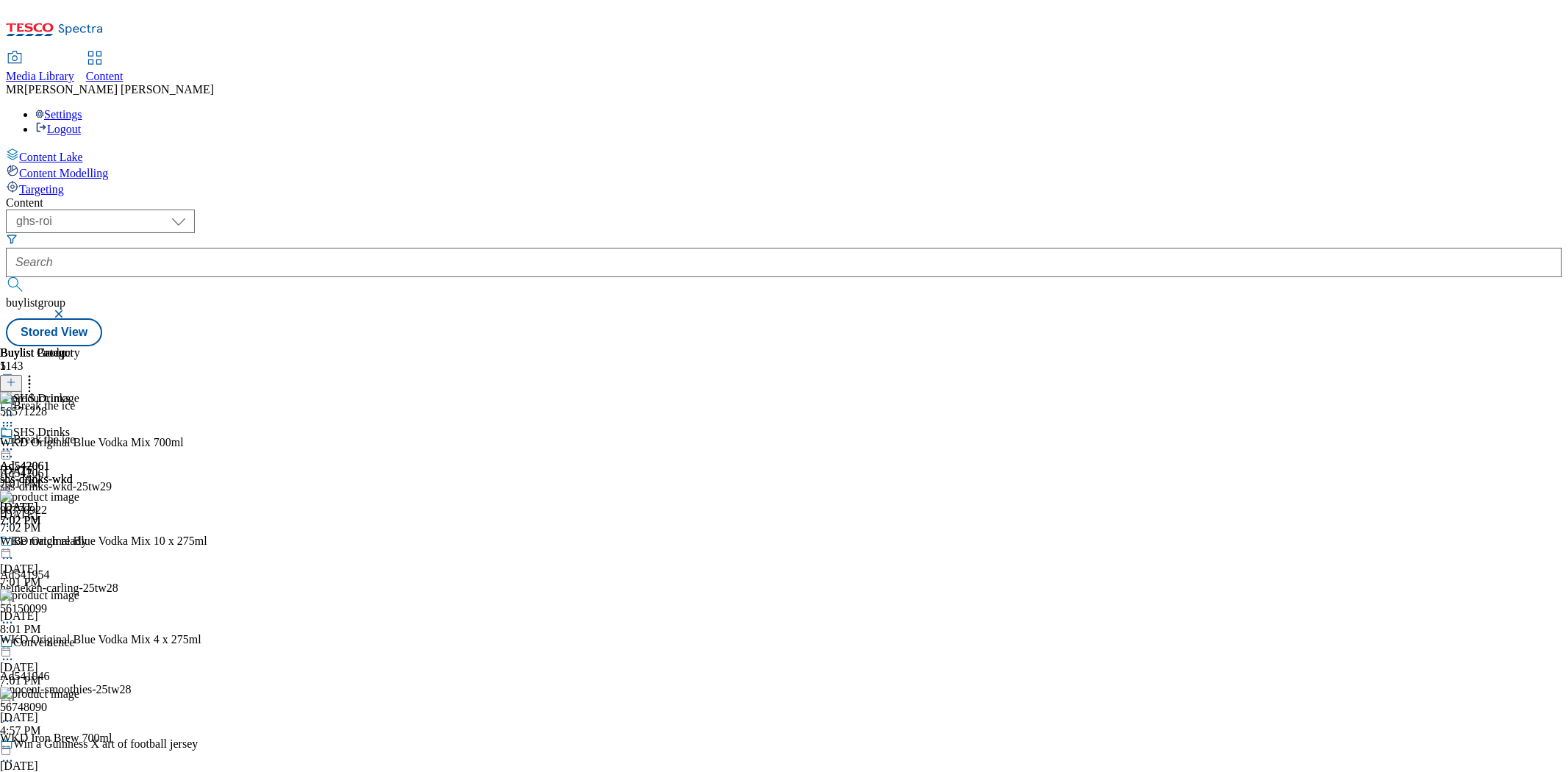
click at [15, 442] on icon at bounding box center [7, 449] width 15 height 15
click at [80, 542] on span "Preview" at bounding box center [63, 548] width 35 height 11
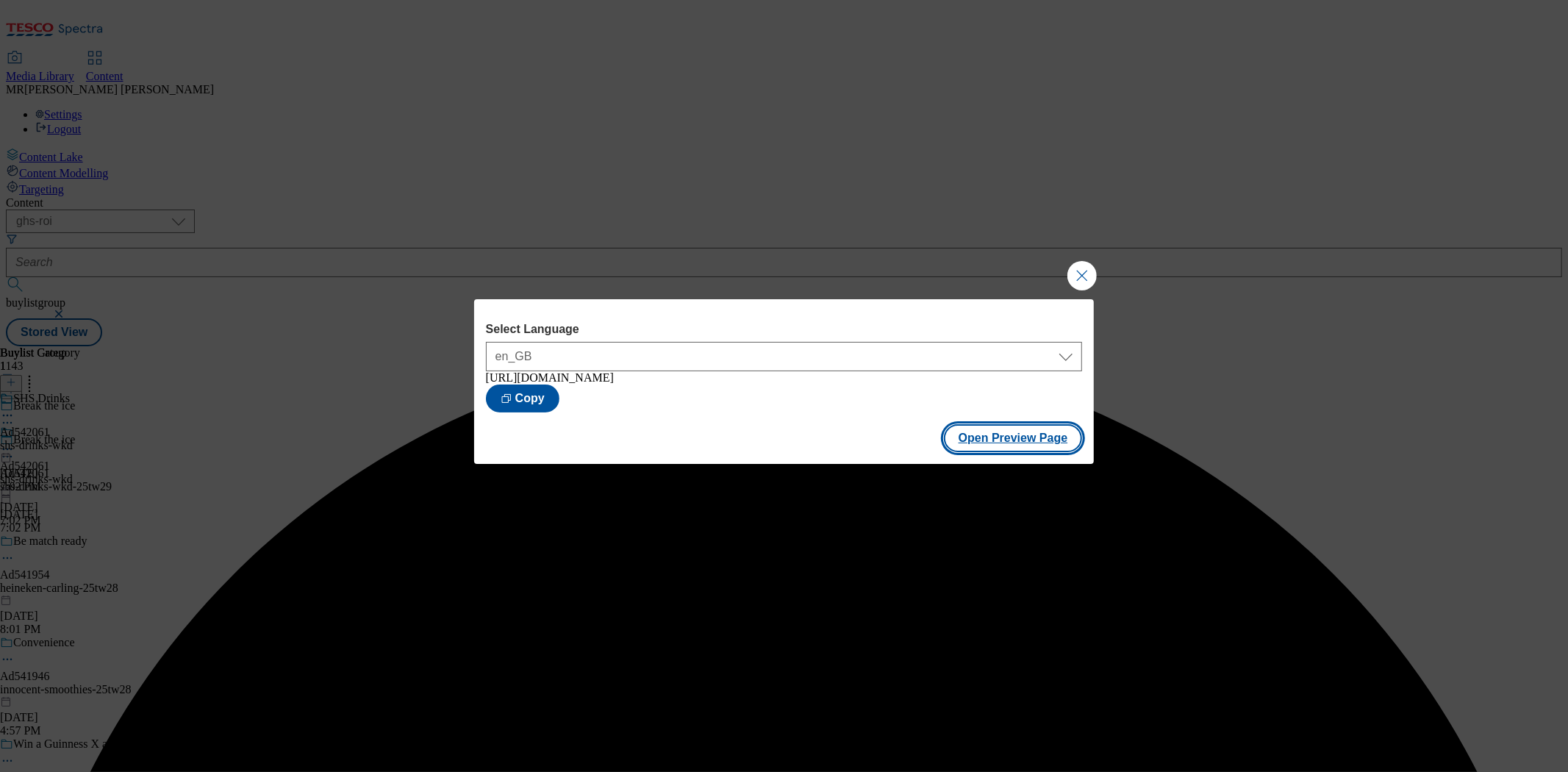
click at [997, 445] on button "Open Preview Page" at bounding box center [1013, 438] width 139 height 28
click at [1085, 261] on button "Close Modal" at bounding box center [1081, 275] width 29 height 29
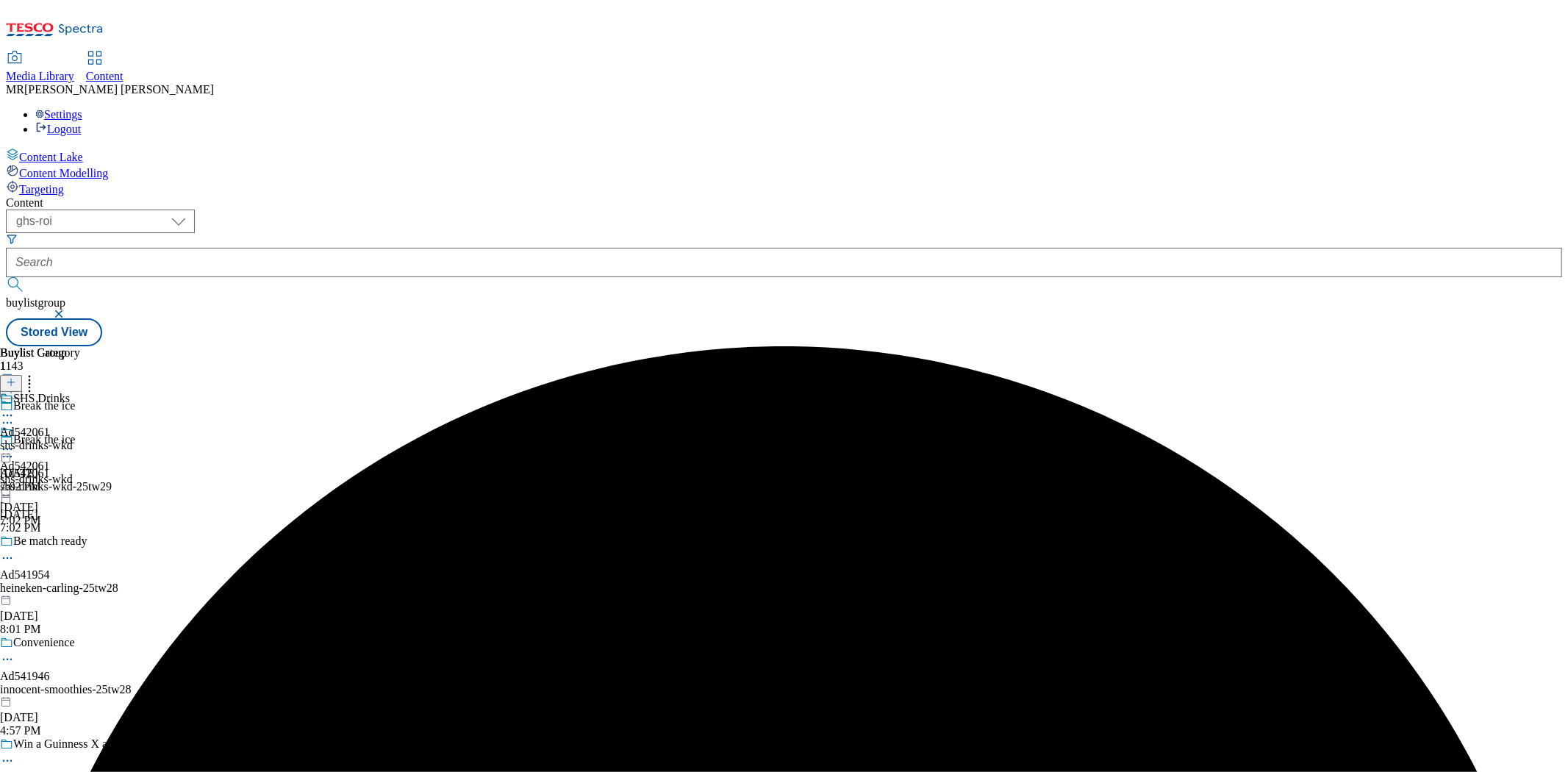
click at [15, 442] on icon at bounding box center [7, 449] width 15 height 15
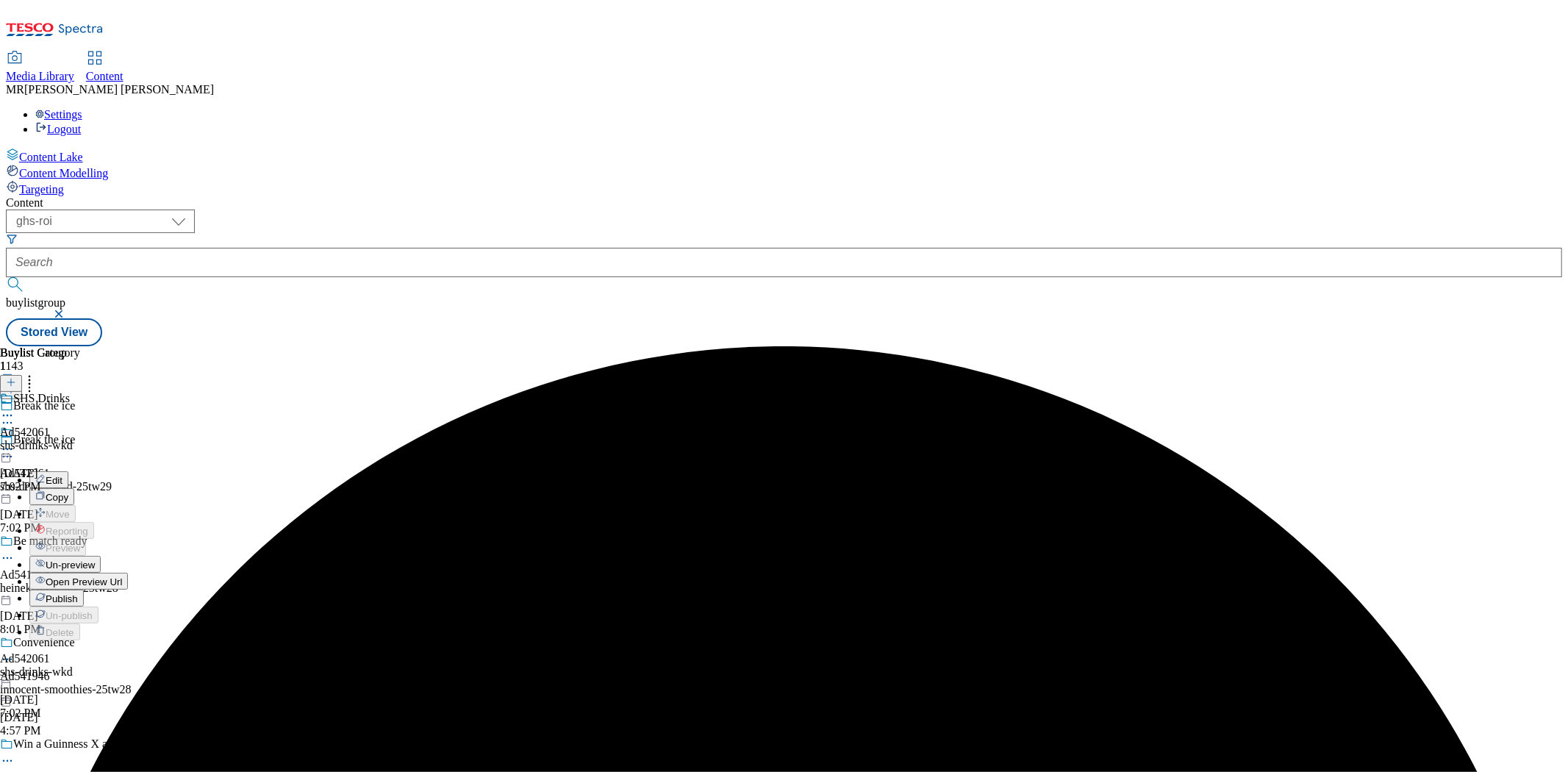
click at [78, 593] on span "Publish" at bounding box center [61, 599] width 32 height 11
